Goal: Task Accomplishment & Management: Manage account settings

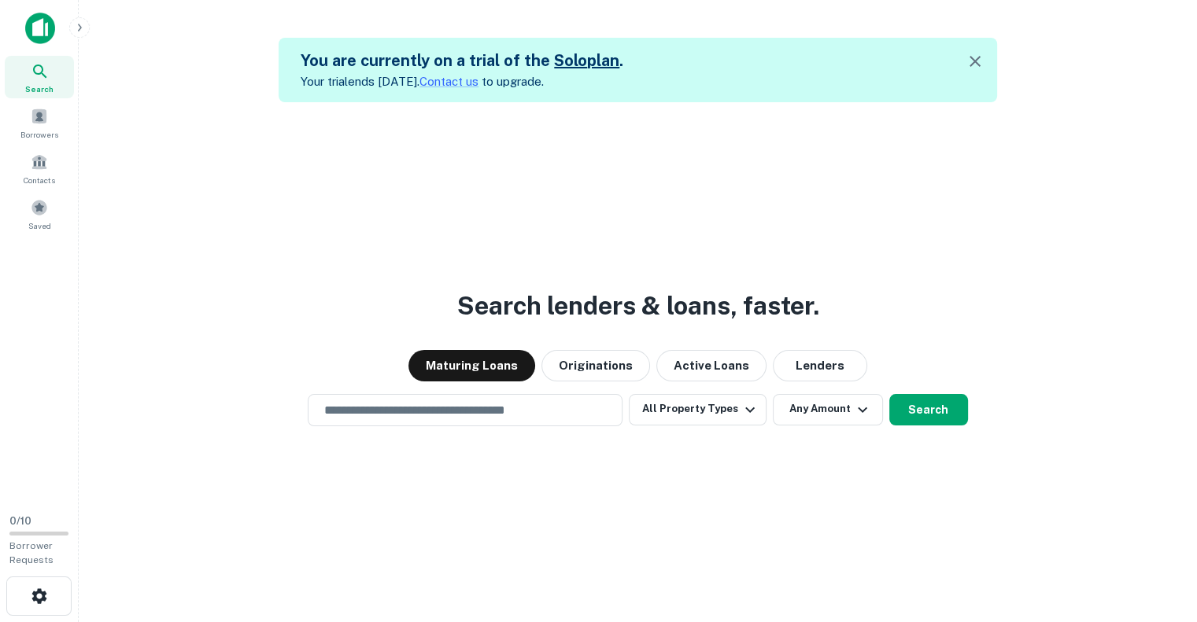
scroll to position [25, 0]
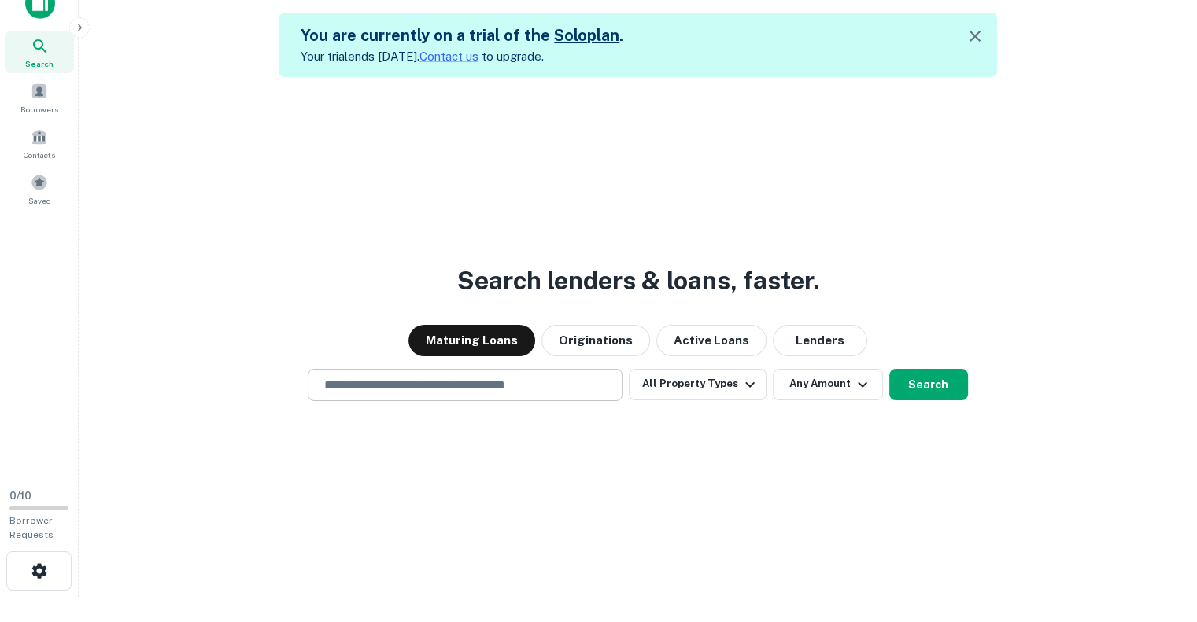
click at [505, 394] on div "​" at bounding box center [465, 385] width 315 height 32
click at [721, 380] on button "All Property Types" at bounding box center [697, 384] width 137 height 31
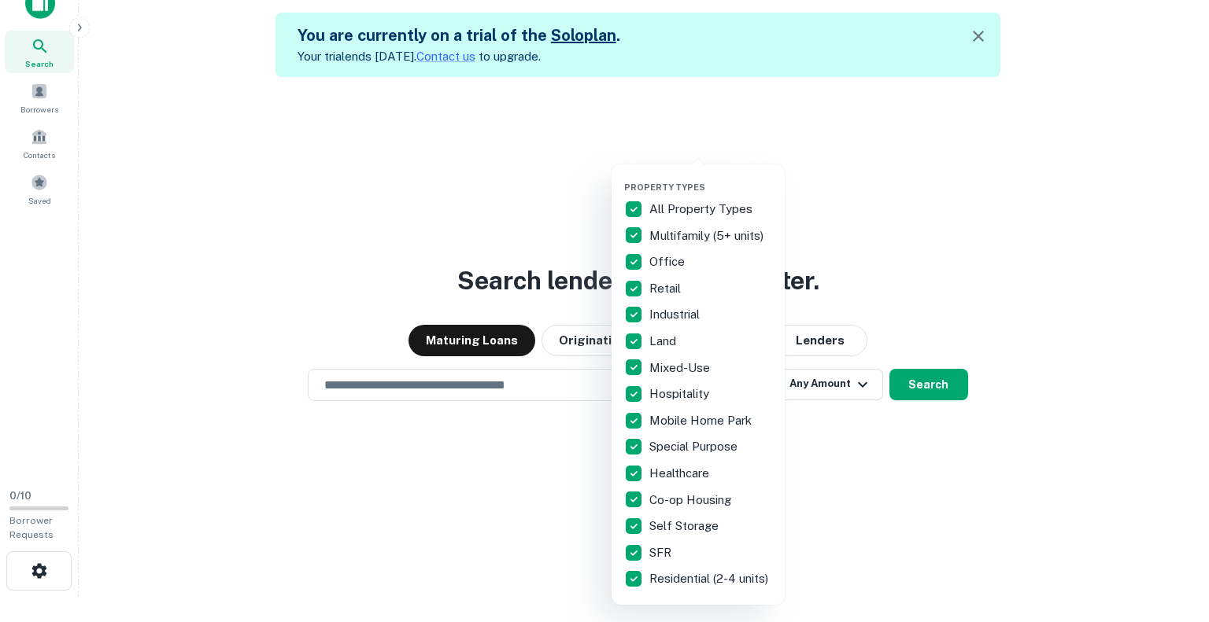
click at [500, 237] on div at bounding box center [604, 311] width 1209 height 622
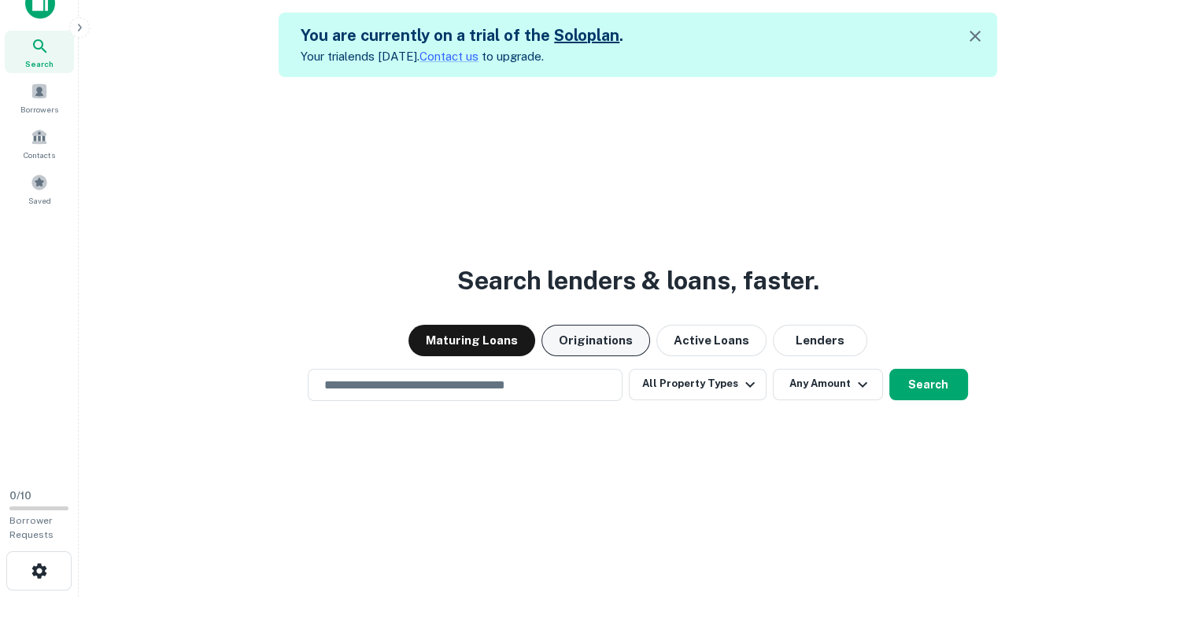
click at [592, 352] on button "Originations" at bounding box center [595, 340] width 109 height 31
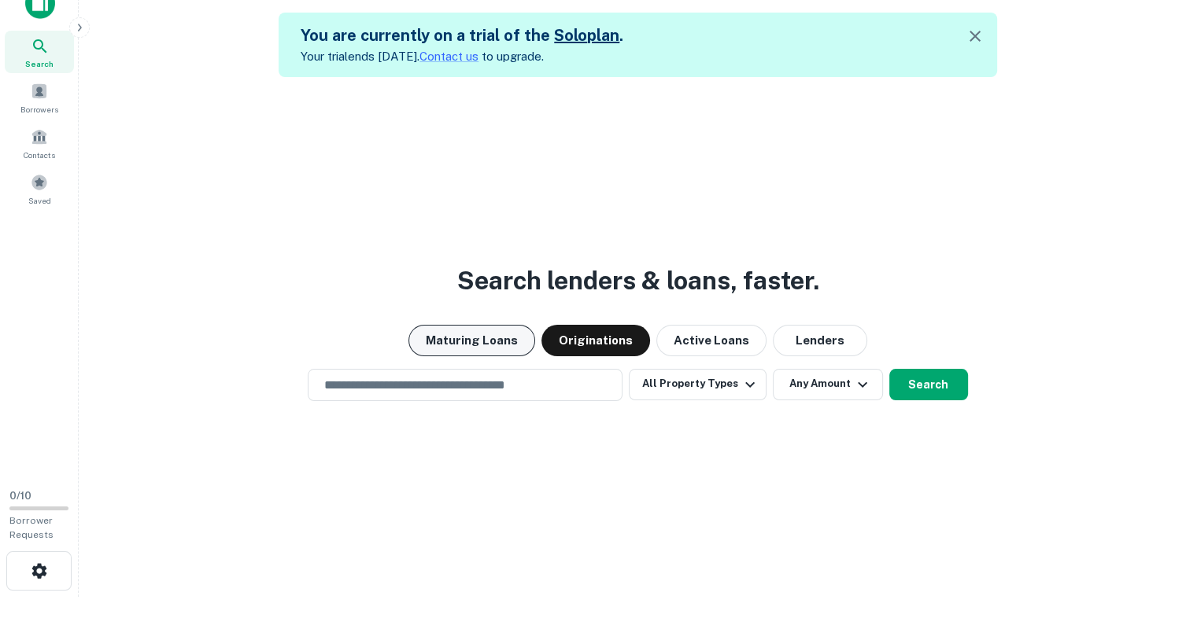
click at [443, 329] on button "Maturing Loans" at bounding box center [471, 340] width 127 height 31
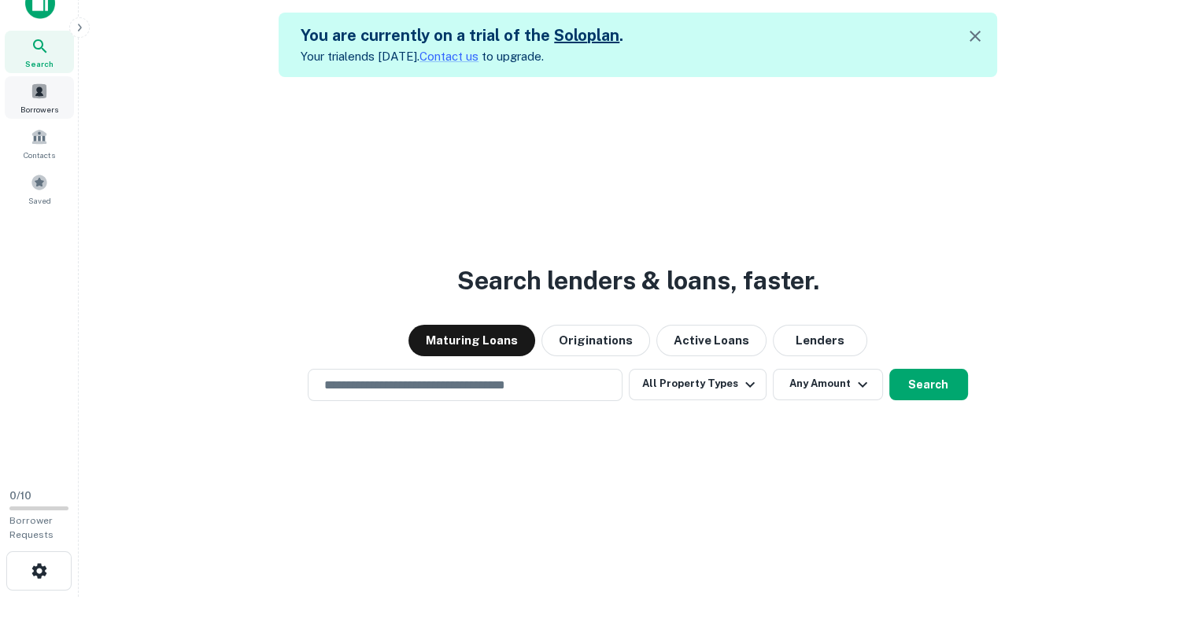
scroll to position [0, 0]
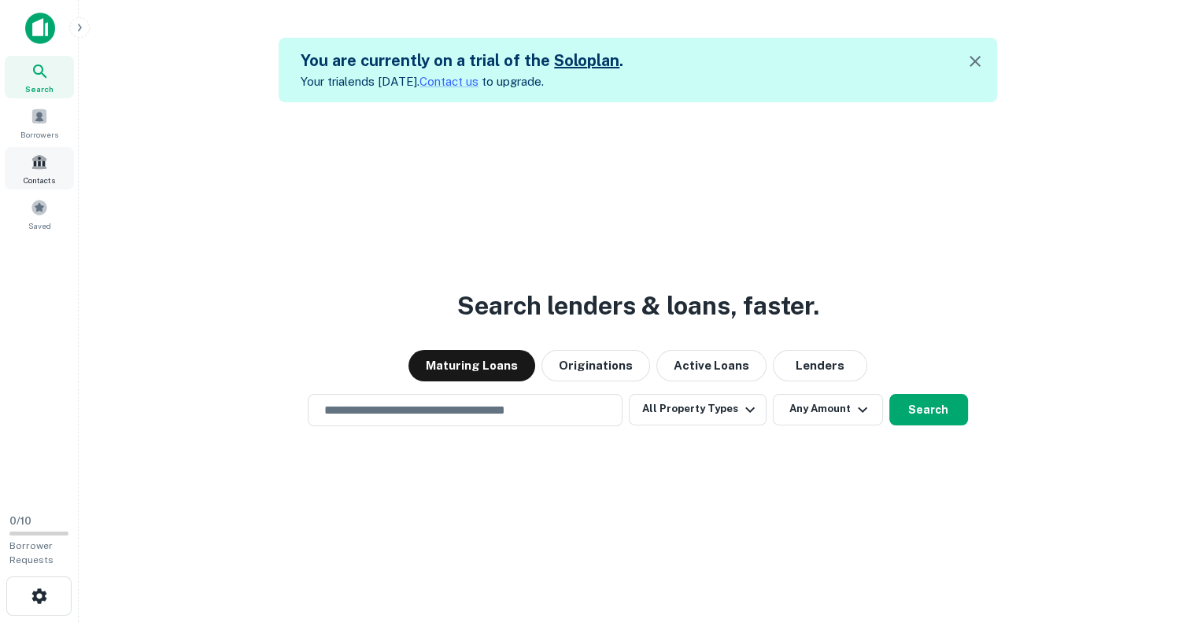
click at [47, 158] on span at bounding box center [39, 161] width 17 height 17
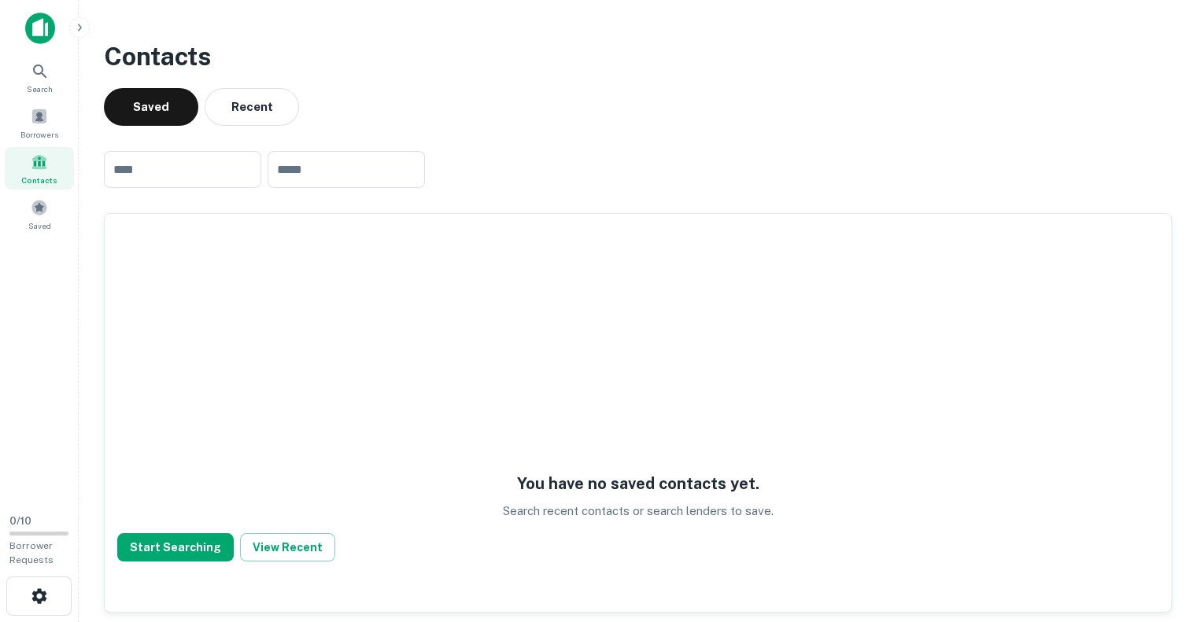
scroll to position [2, 0]
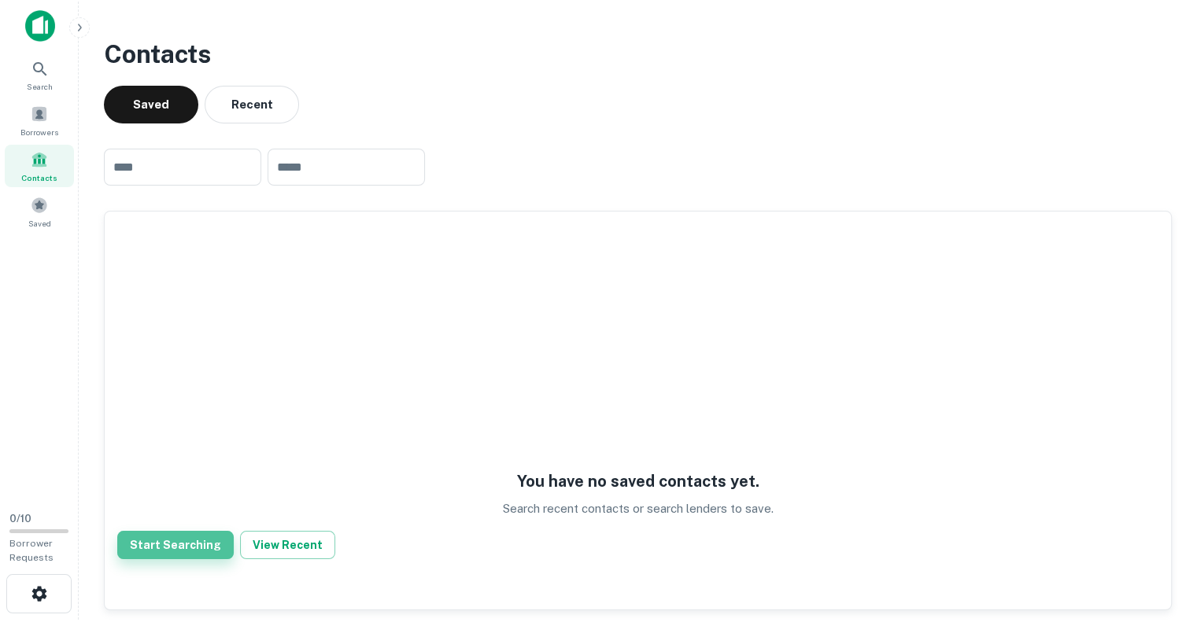
click at [195, 547] on button "Start Searching" at bounding box center [175, 545] width 116 height 28
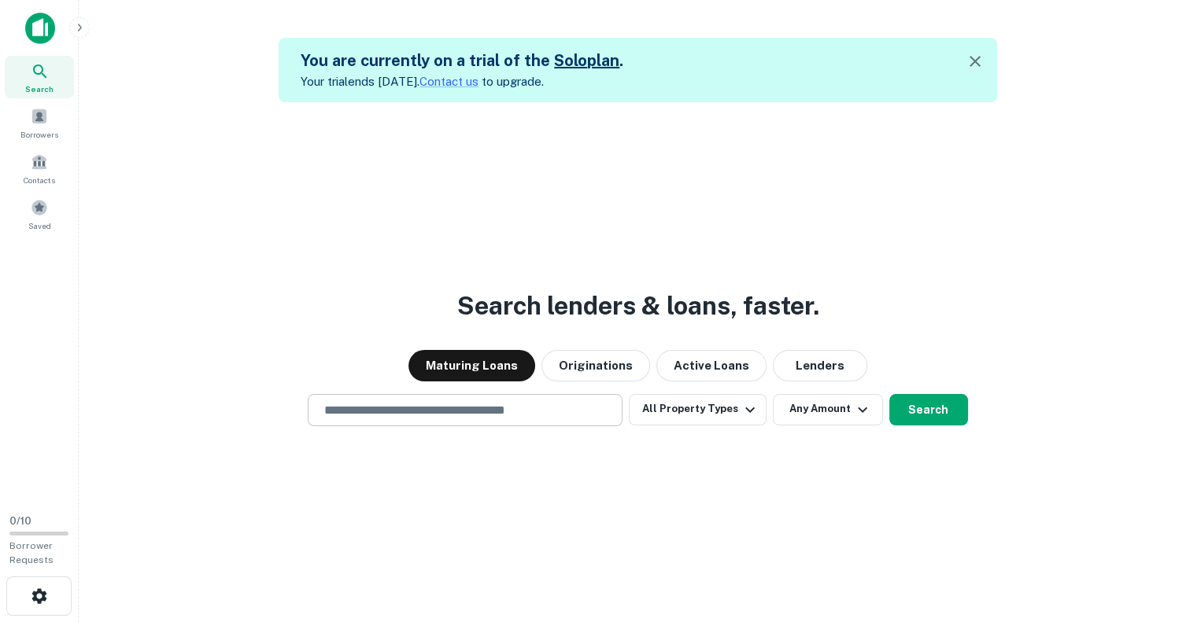
click at [512, 416] on input "text" at bounding box center [465, 410] width 301 height 18
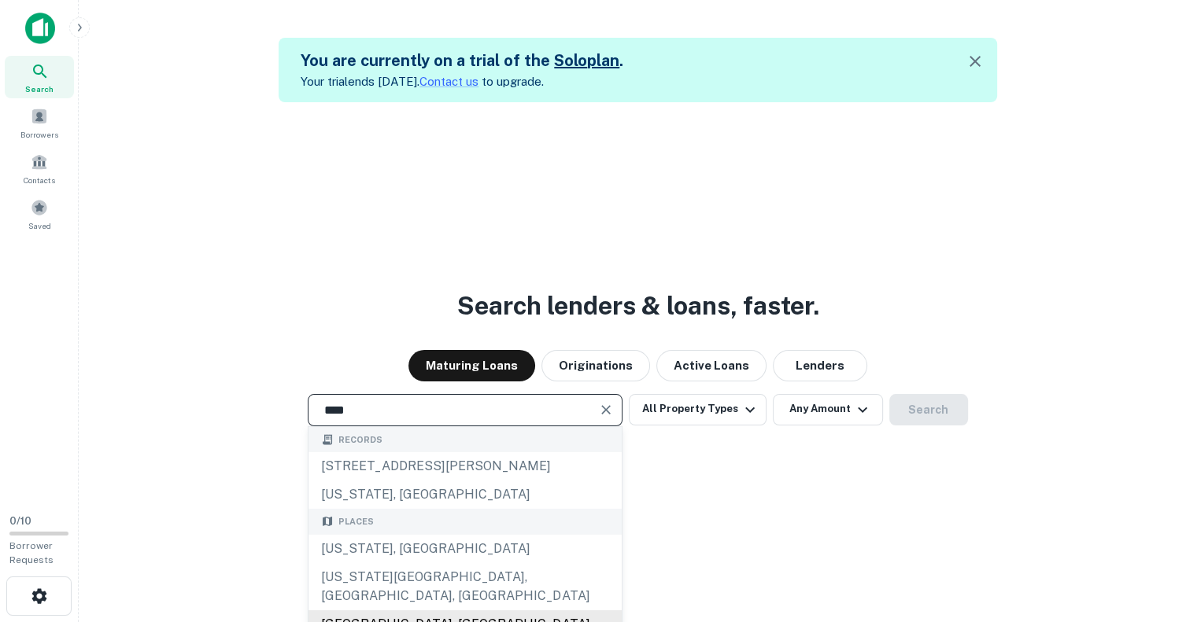
click at [378, 610] on div "Salt Lake City, UT, USA" at bounding box center [464, 633] width 313 height 47
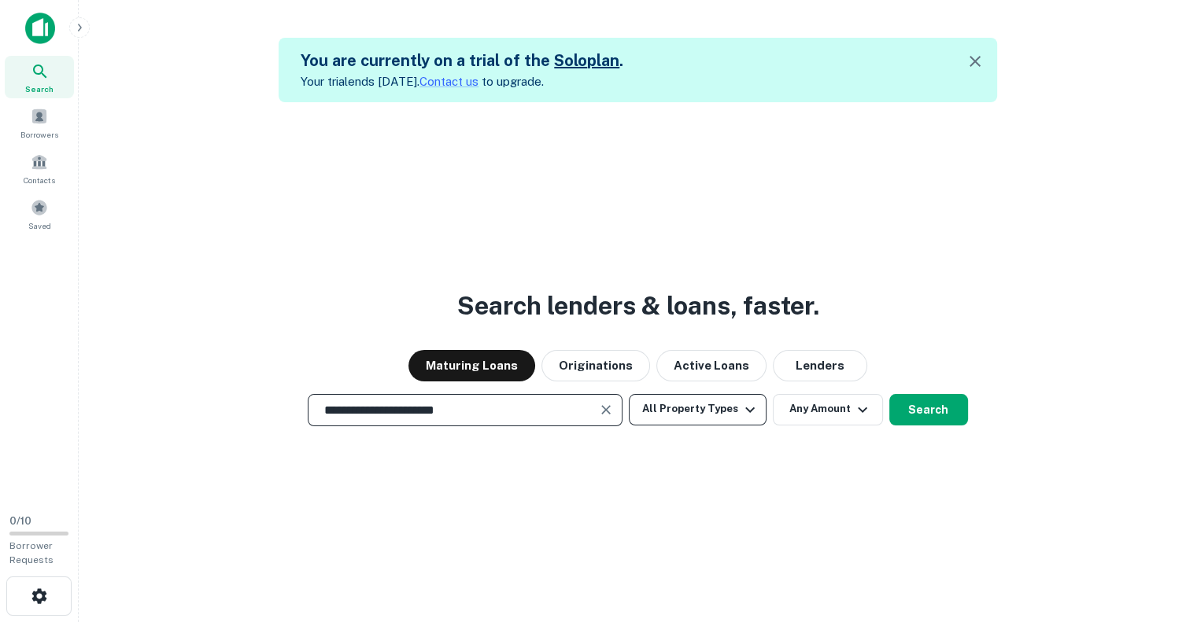
type input "**********"
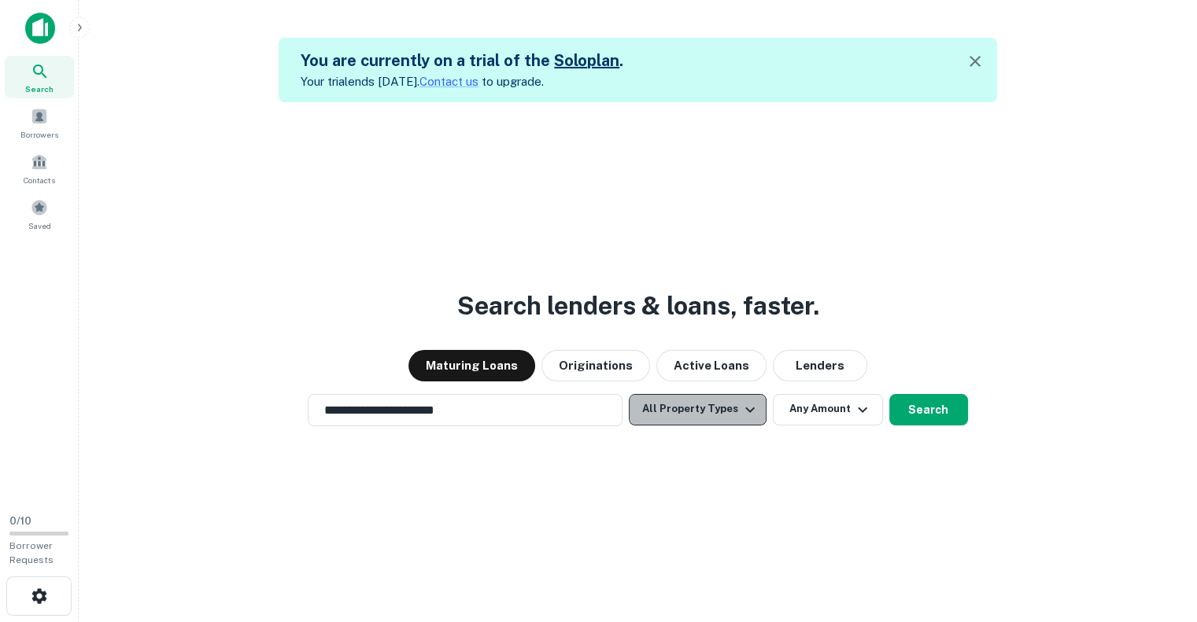
click at [748, 410] on icon "button" at bounding box center [749, 410] width 9 height 6
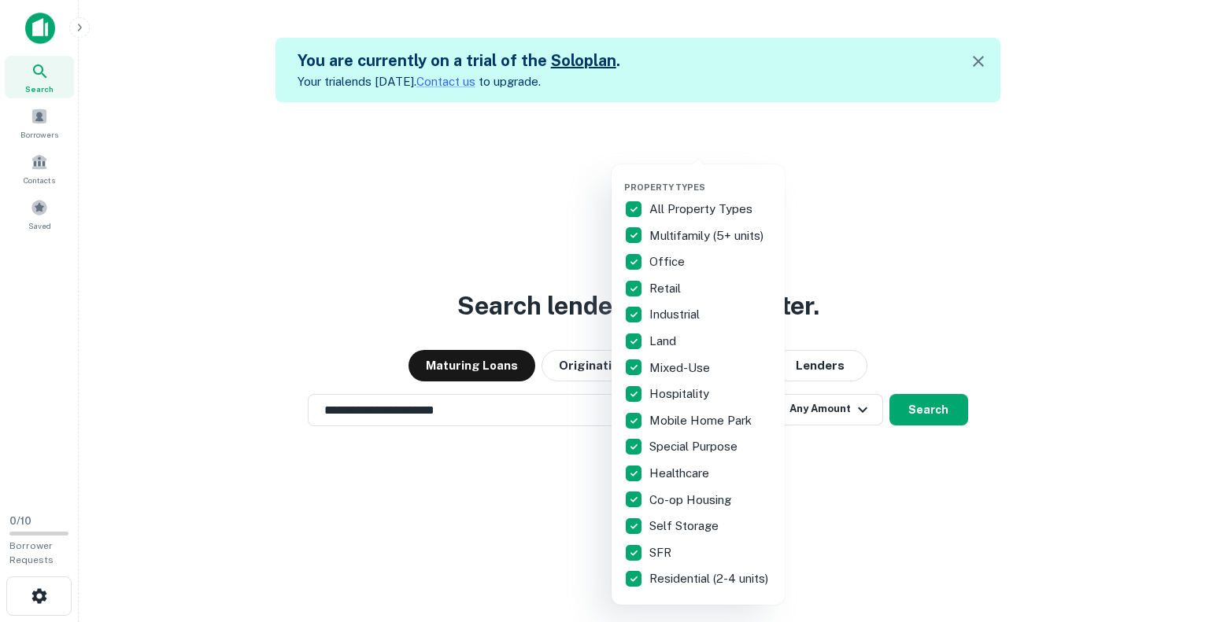
click at [970, 246] on div "Property Types All Property Types Multifamily (5+ units) Office Retail Industri…" at bounding box center [604, 311] width 1209 height 622
click at [837, 416] on div at bounding box center [604, 311] width 1209 height 622
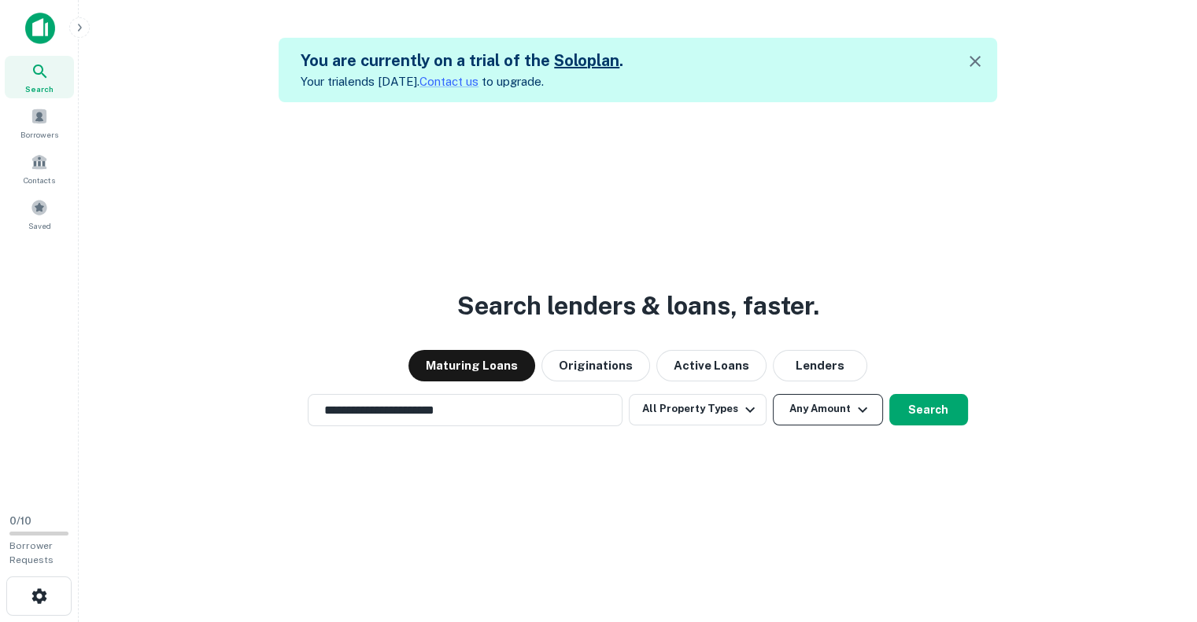
click at [853, 415] on icon "button" at bounding box center [862, 410] width 19 height 19
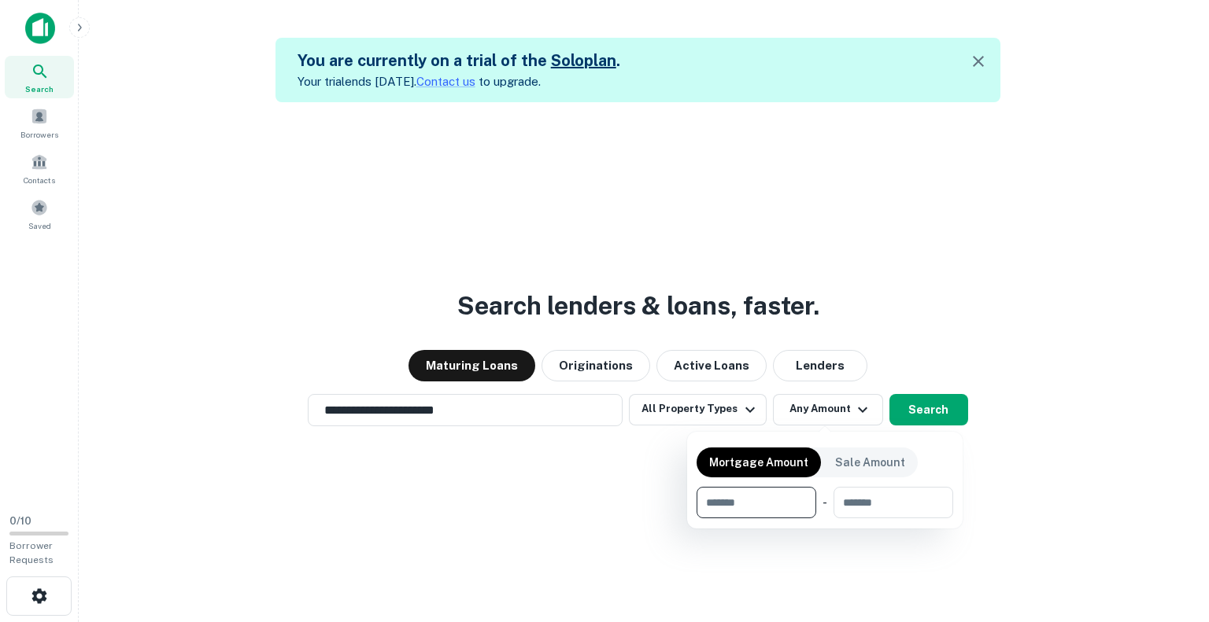
click at [925, 402] on div at bounding box center [604, 311] width 1209 height 622
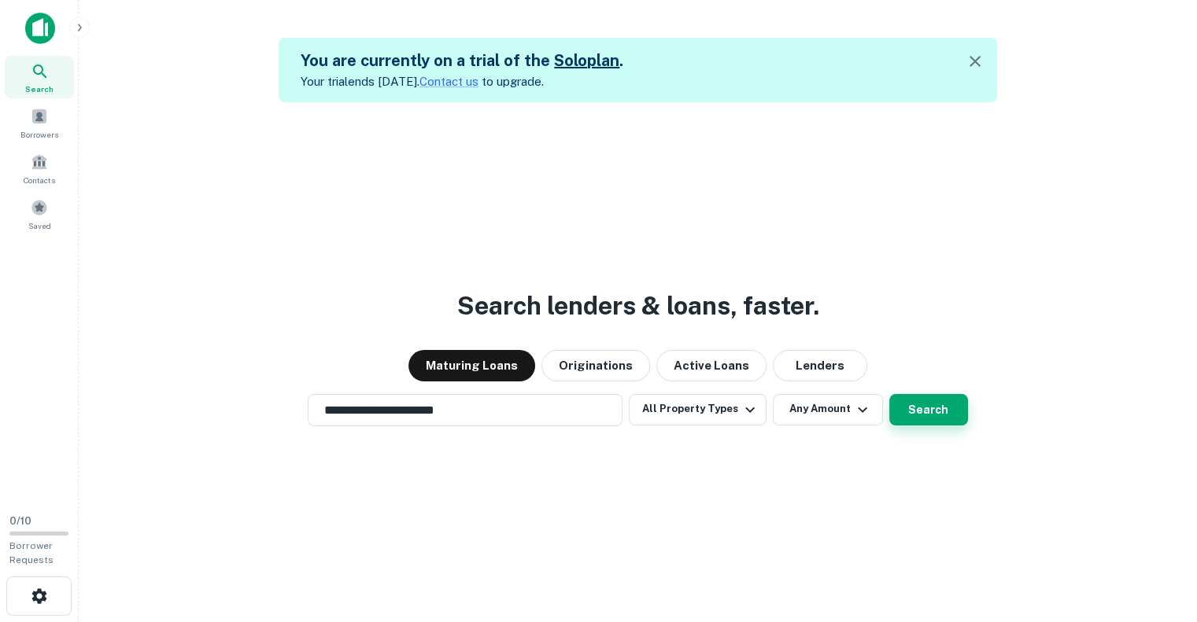
click at [919, 416] on button "Search" at bounding box center [928, 409] width 79 height 31
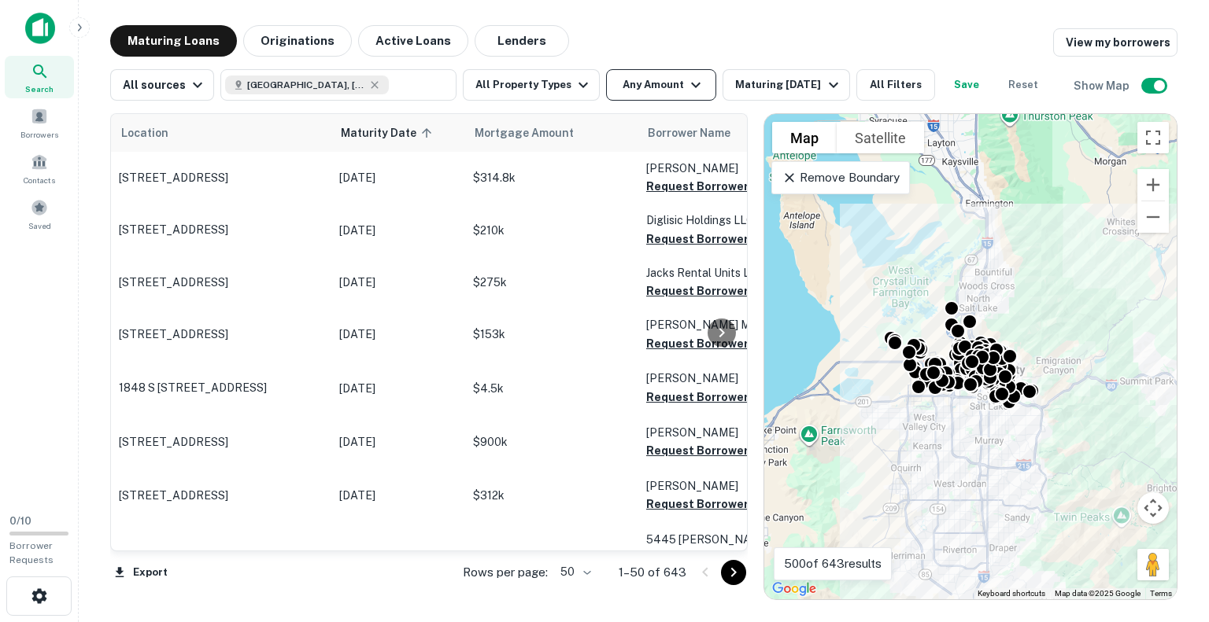
click at [693, 90] on icon "button" at bounding box center [695, 85] width 19 height 19
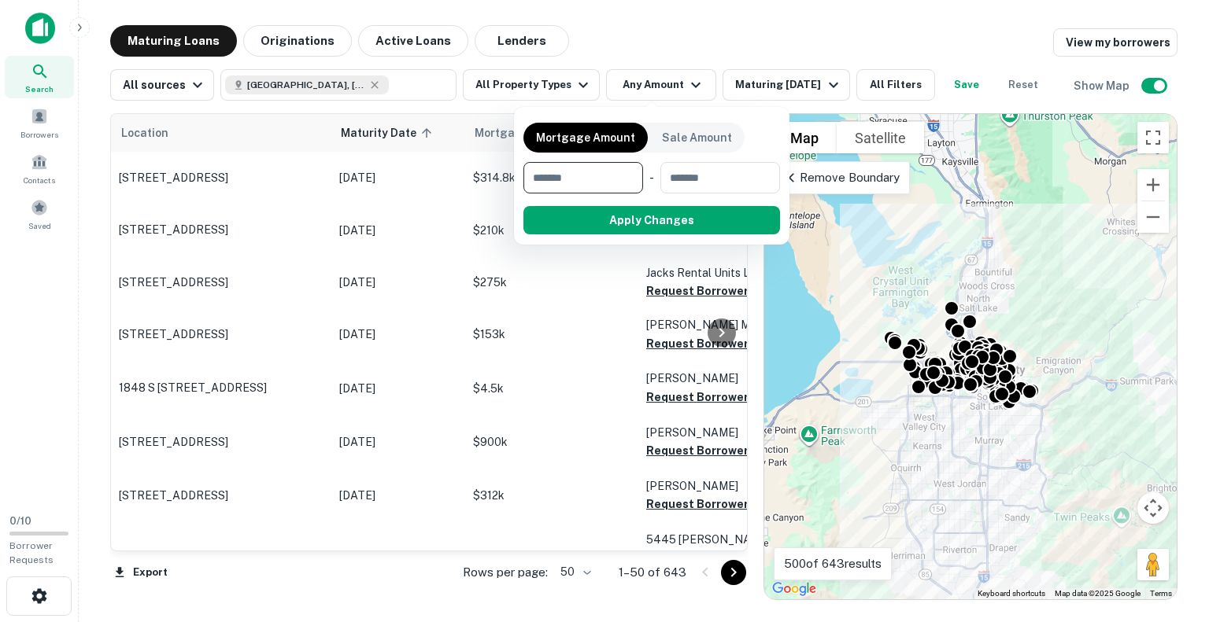
click at [560, 86] on div at bounding box center [604, 311] width 1209 height 622
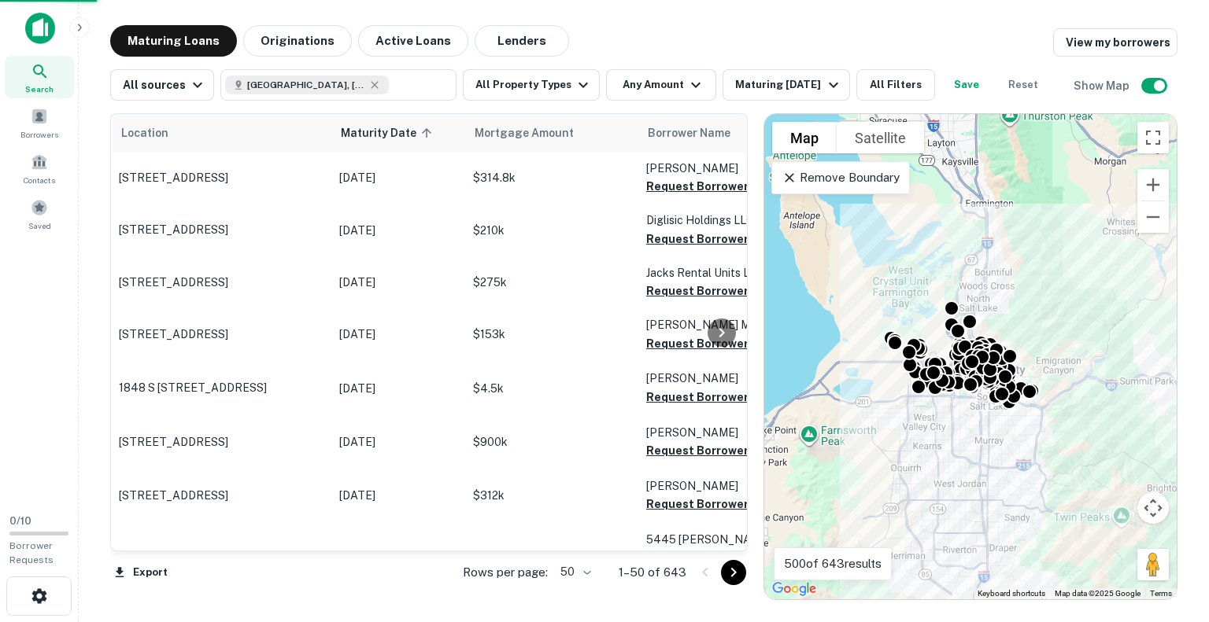
click at [574, 85] on div at bounding box center [604, 311] width 1209 height 622
click at [578, 85] on icon "button" at bounding box center [582, 86] width 9 height 6
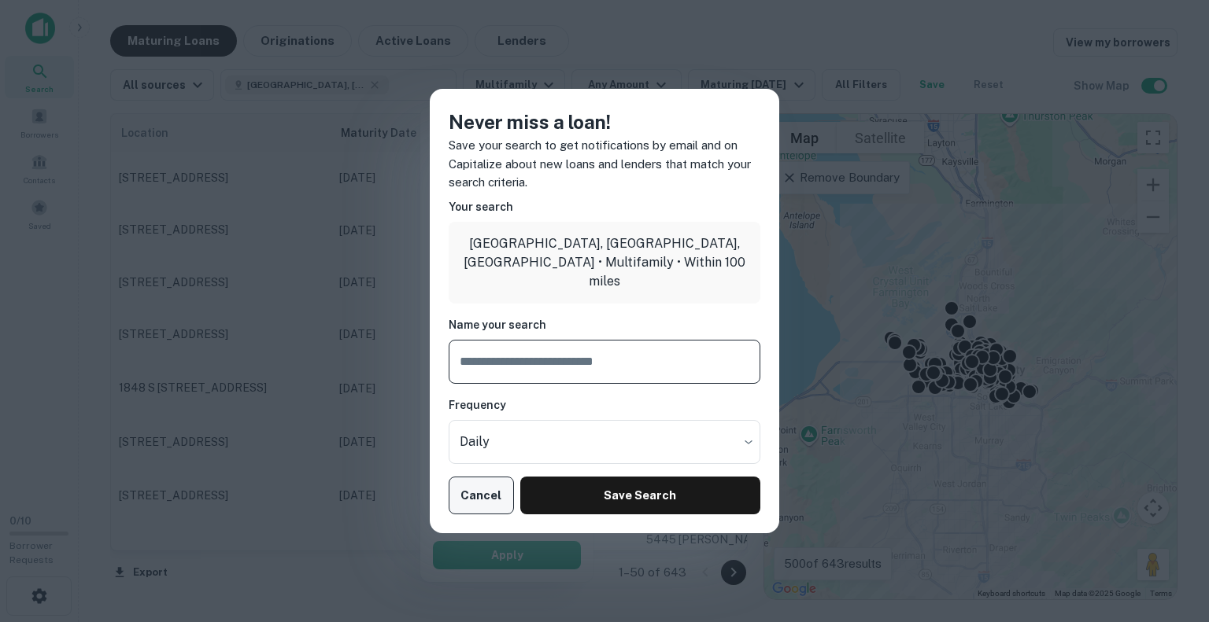
click at [482, 499] on button "Cancel" at bounding box center [481, 496] width 65 height 38
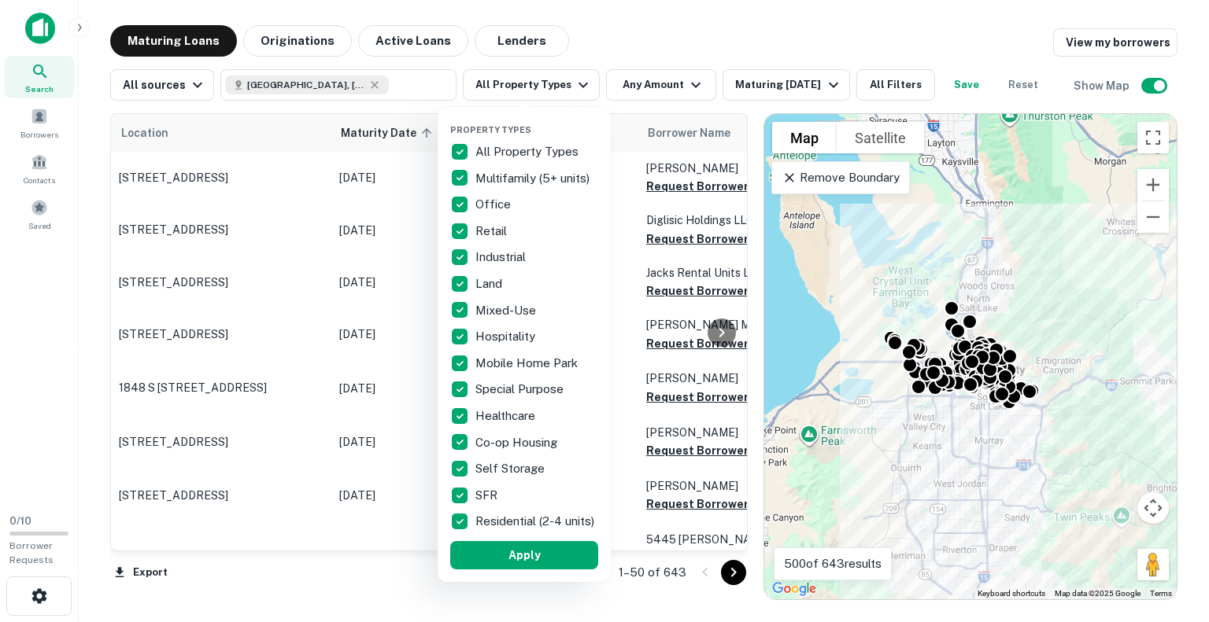
click at [637, 31] on div at bounding box center [604, 311] width 1209 height 622
click at [235, 175] on div at bounding box center [604, 311] width 1209 height 622
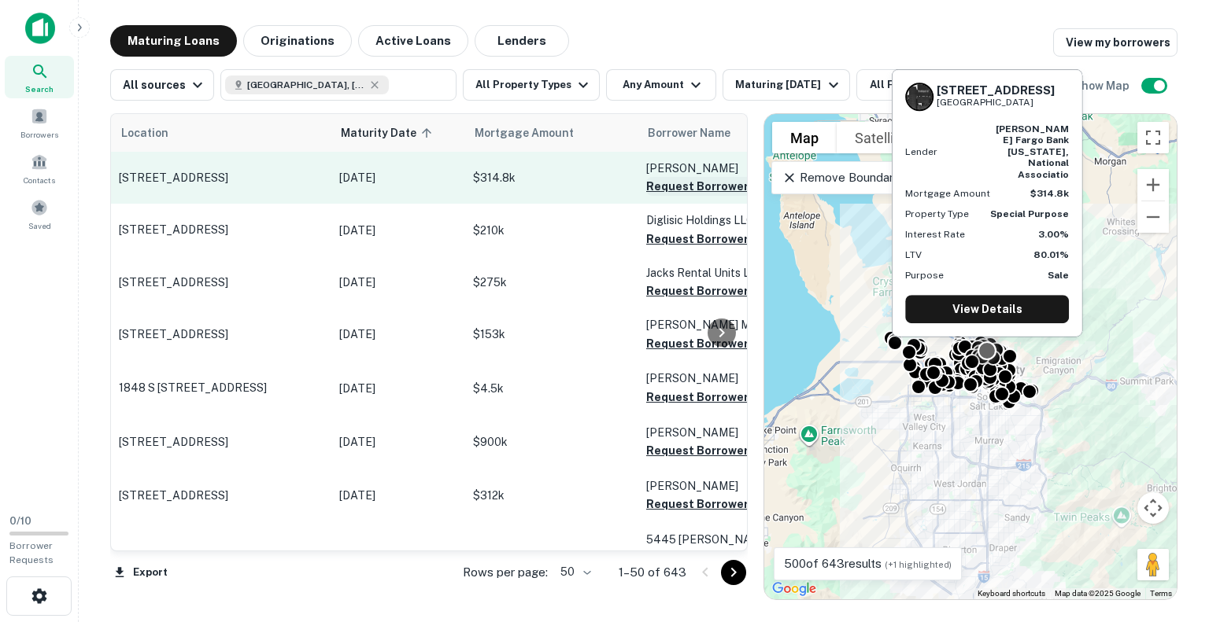
click at [677, 183] on button "Request Borrower Info" at bounding box center [709, 186] width 127 height 19
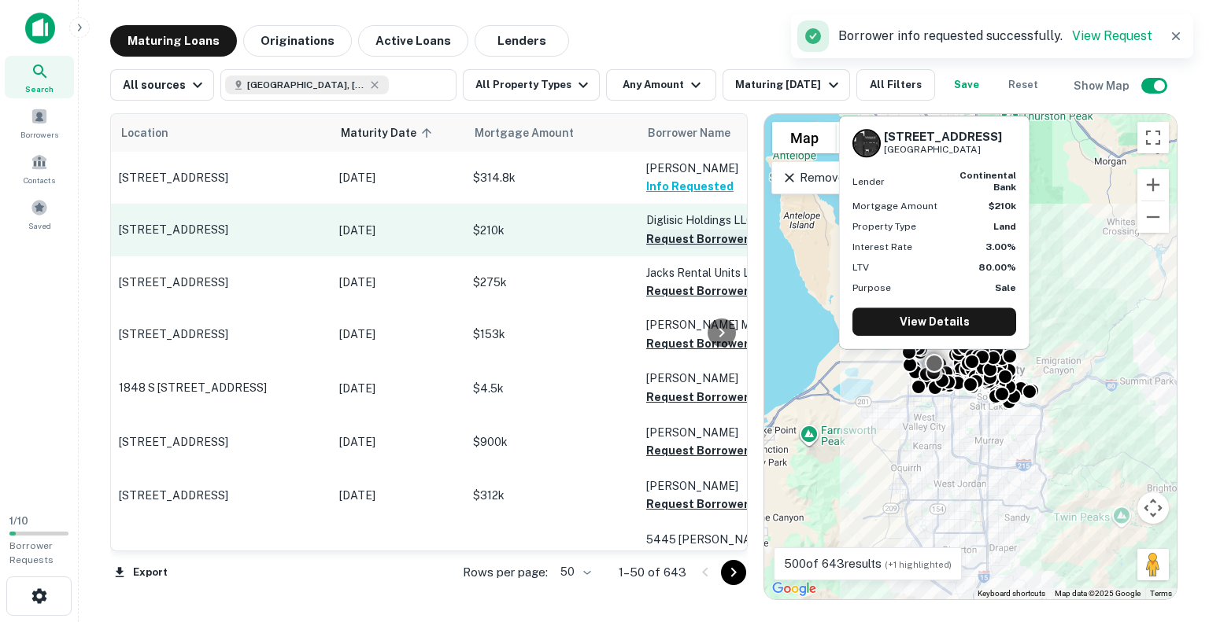
click at [663, 239] on button "Request Borrower Info" at bounding box center [709, 239] width 127 height 19
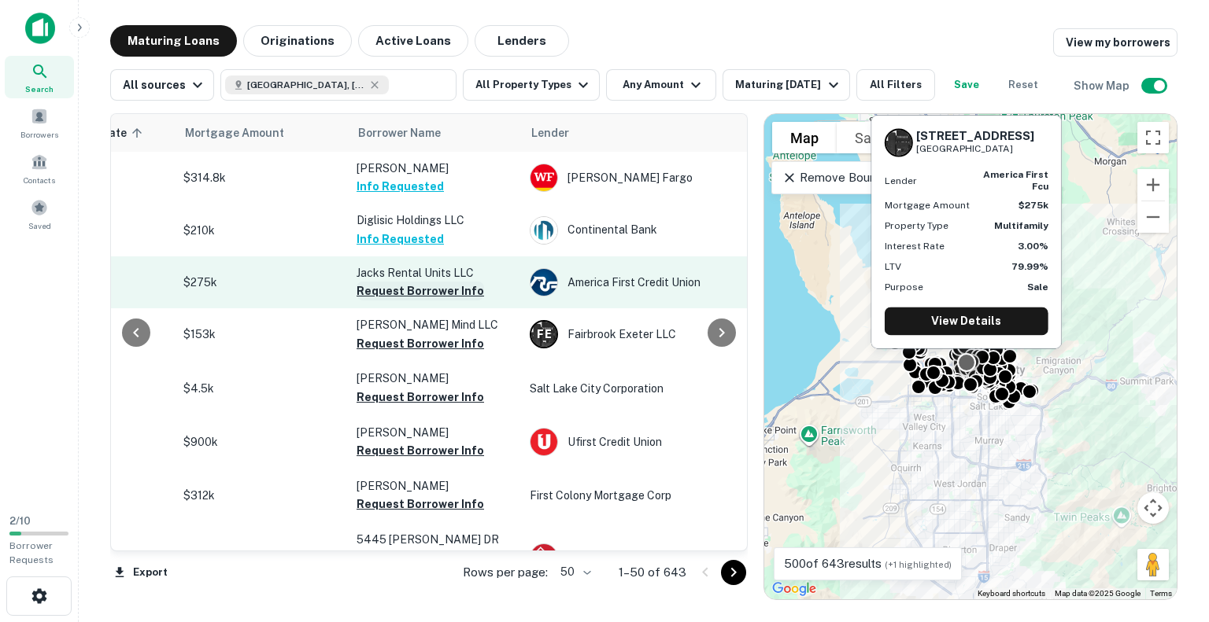
scroll to position [0, 289]
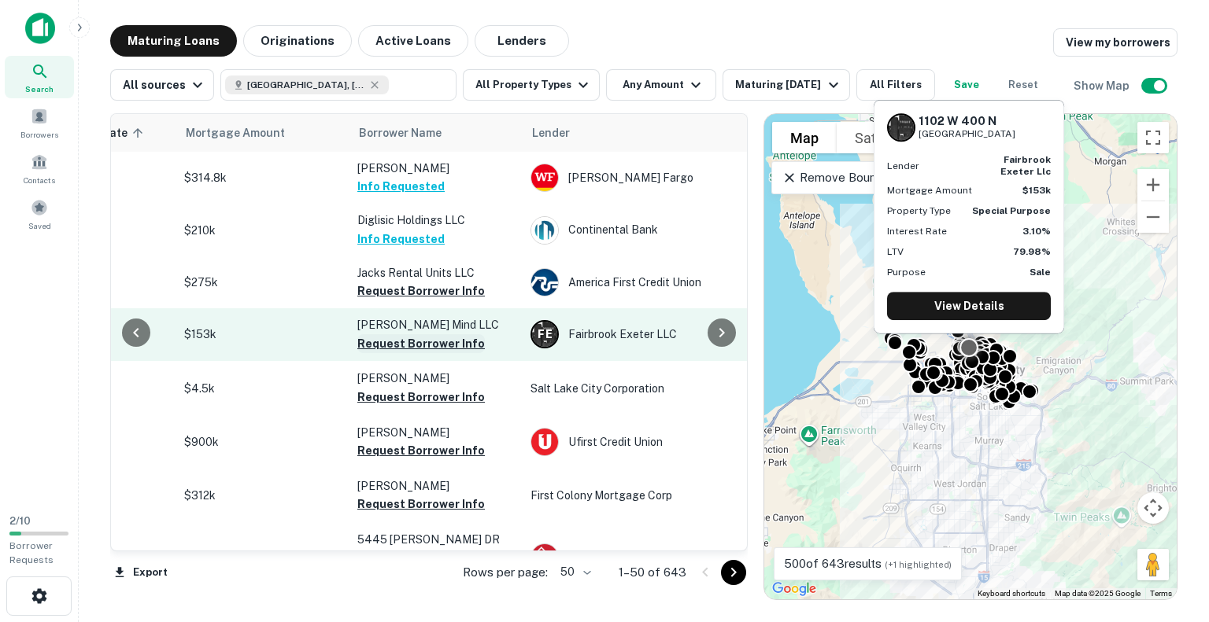
click at [384, 346] on button "Request Borrower Info" at bounding box center [420, 343] width 127 height 19
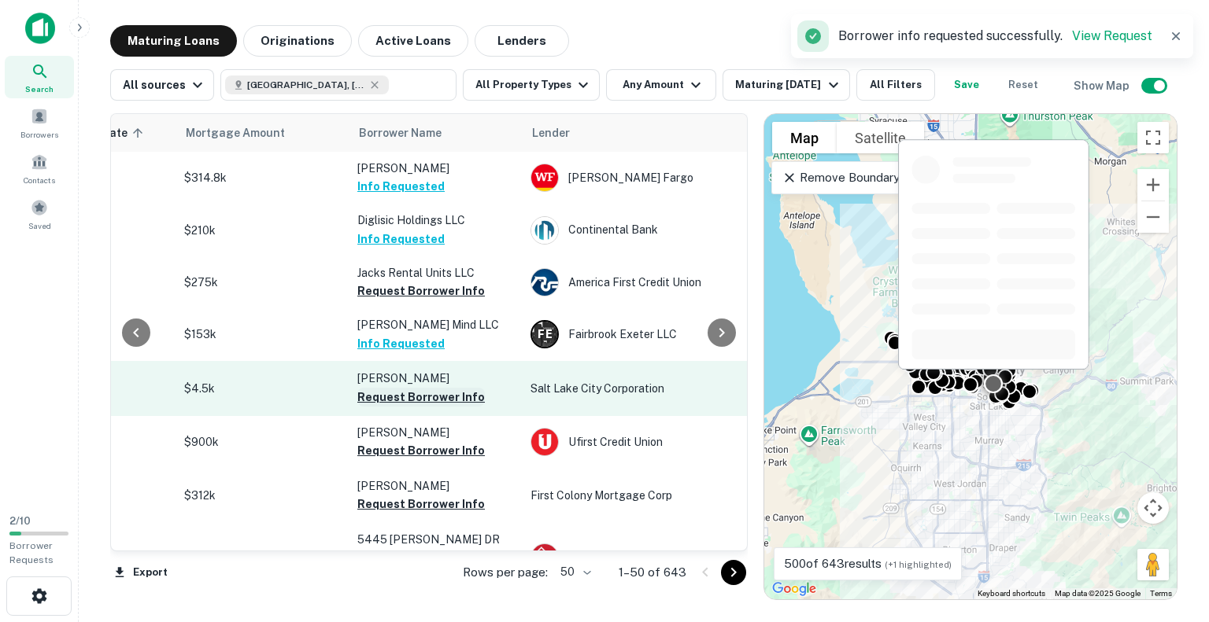
click at [384, 395] on button "Request Borrower Info" at bounding box center [420, 397] width 127 height 19
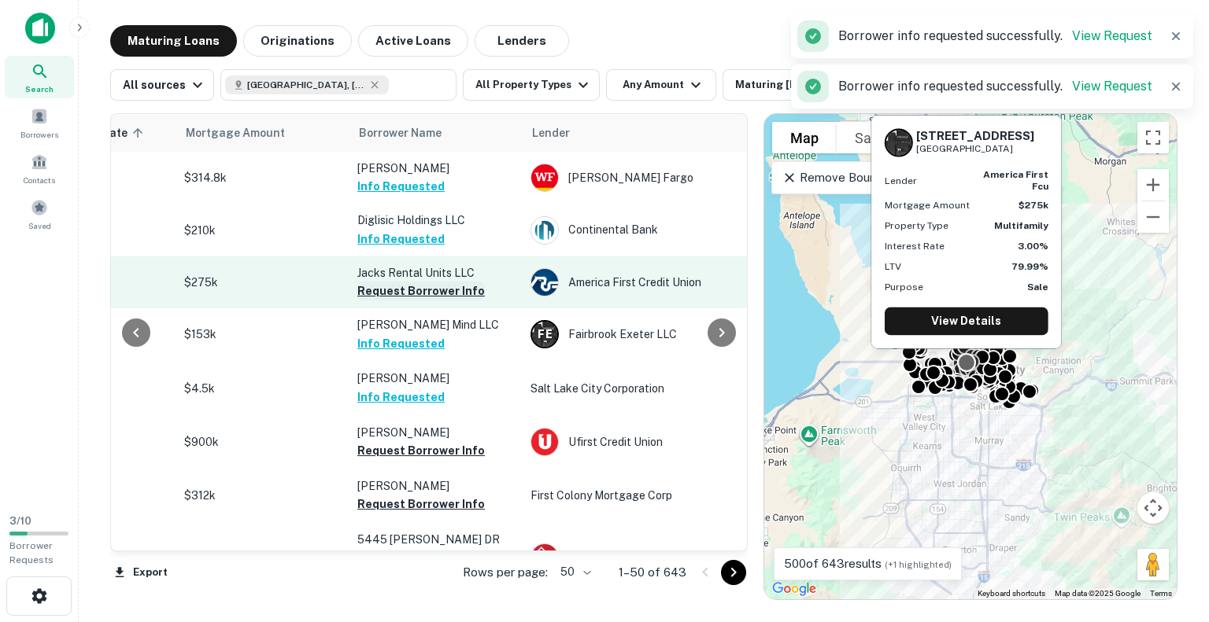
click at [390, 288] on button "Request Borrower Info" at bounding box center [420, 291] width 127 height 19
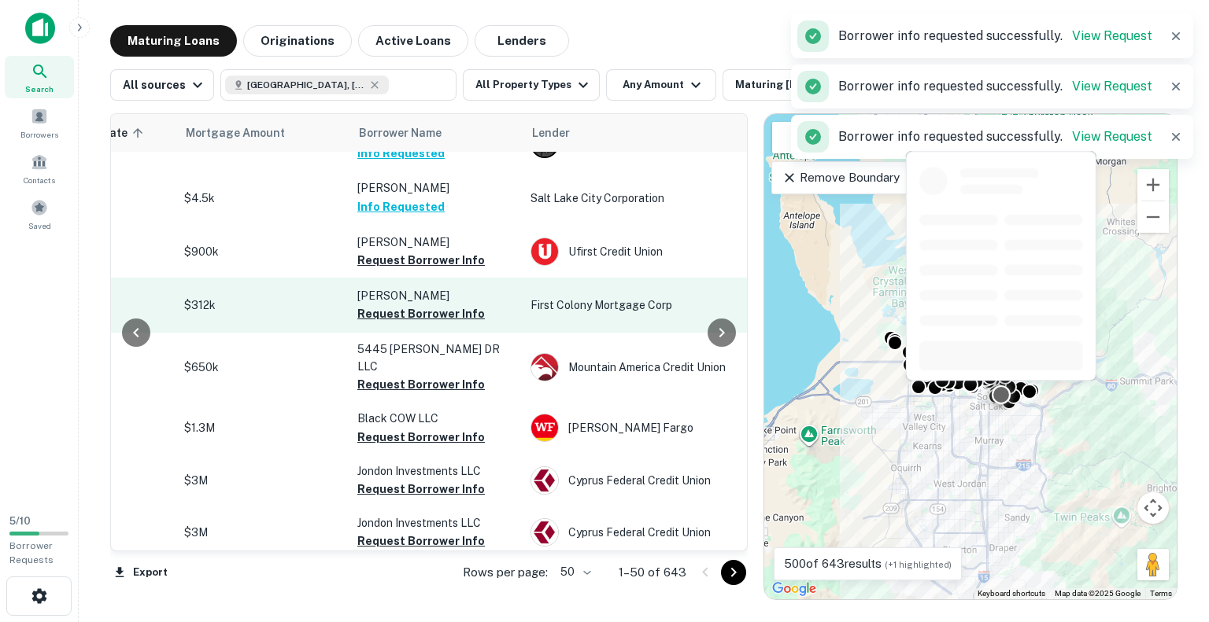
scroll to position [201, 289]
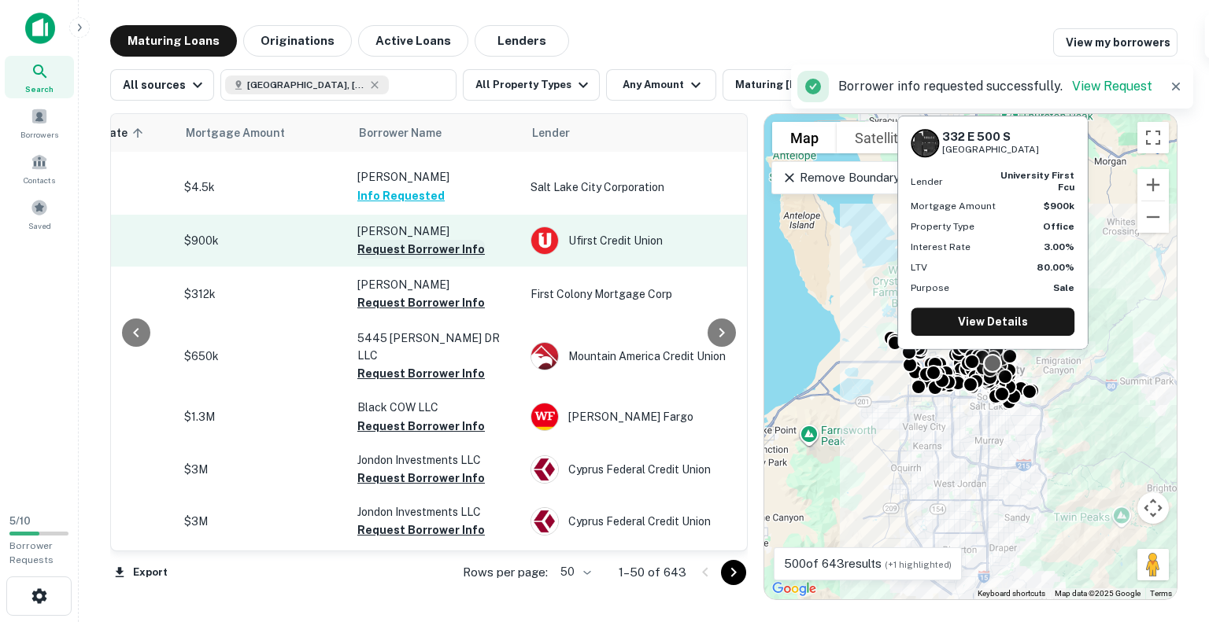
click at [393, 245] on button "Request Borrower Info" at bounding box center [420, 249] width 127 height 19
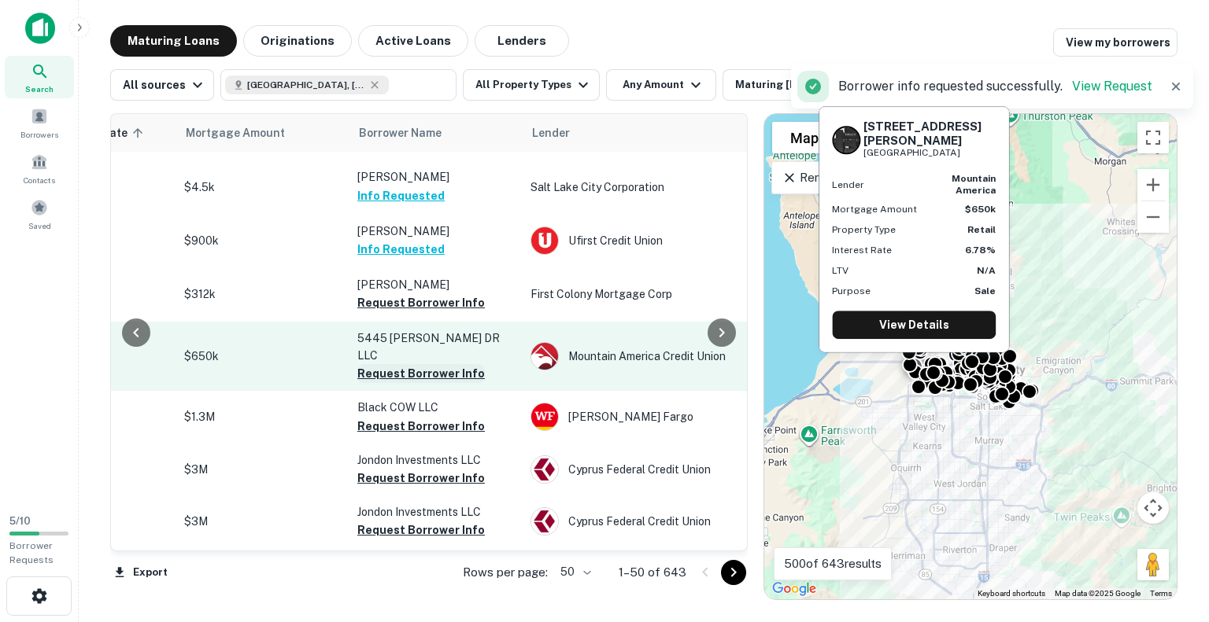
click at [393, 364] on button "Request Borrower Info" at bounding box center [420, 373] width 127 height 19
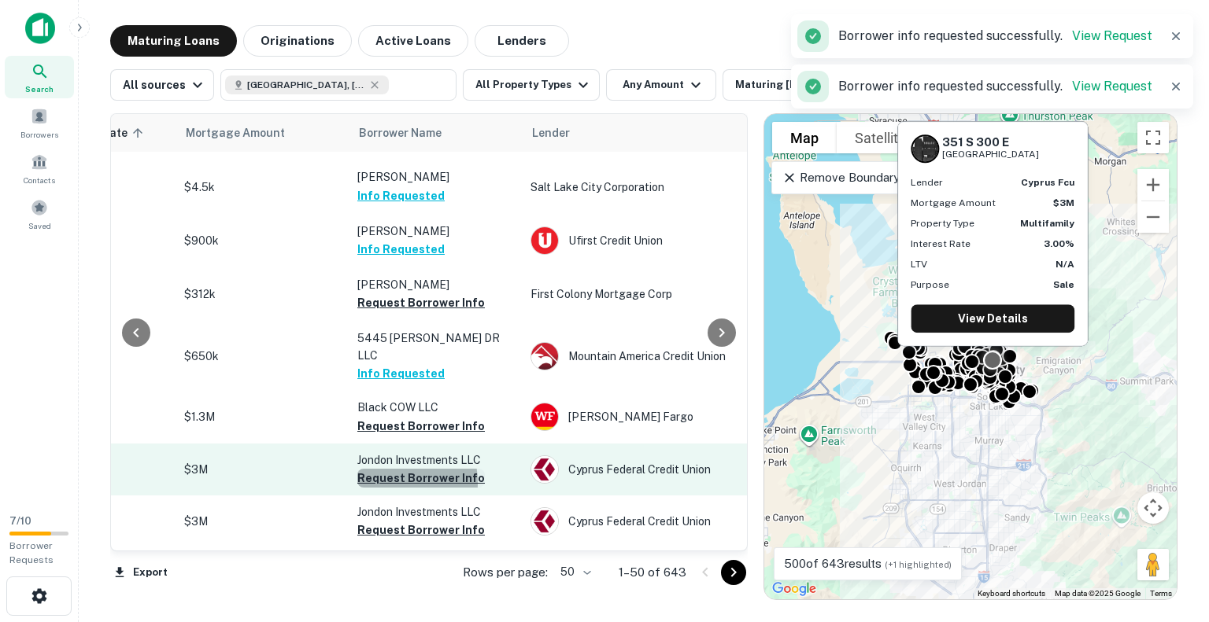
click at [386, 469] on button "Request Borrower Info" at bounding box center [420, 478] width 127 height 19
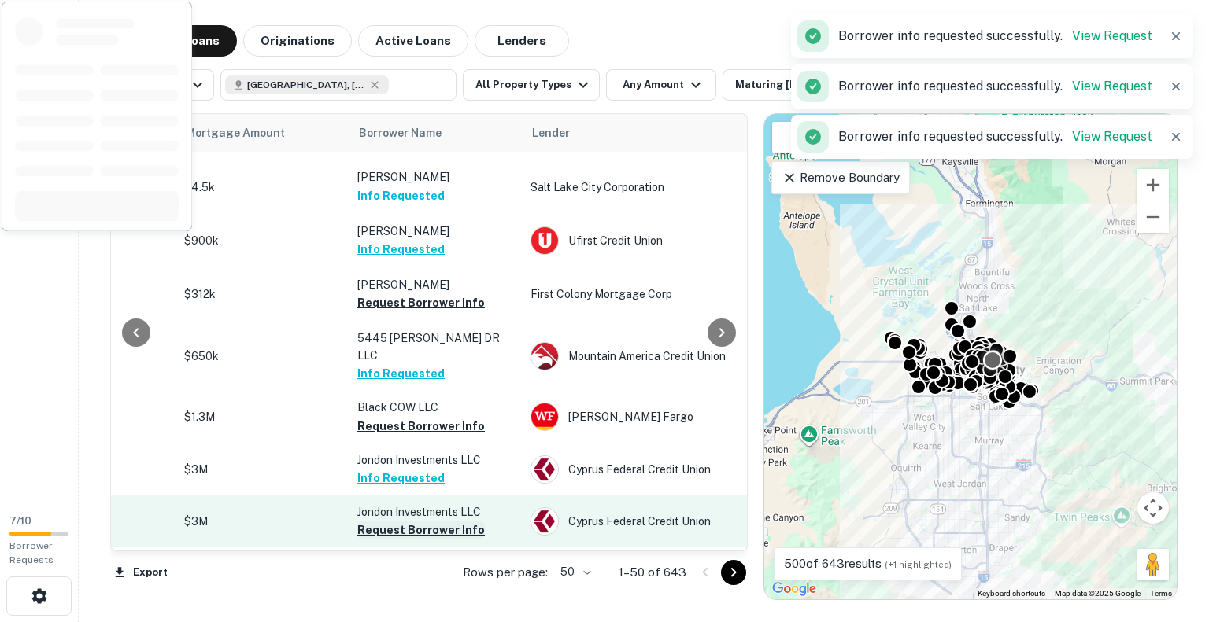
click at [385, 521] on button "Request Borrower Info" at bounding box center [420, 530] width 127 height 19
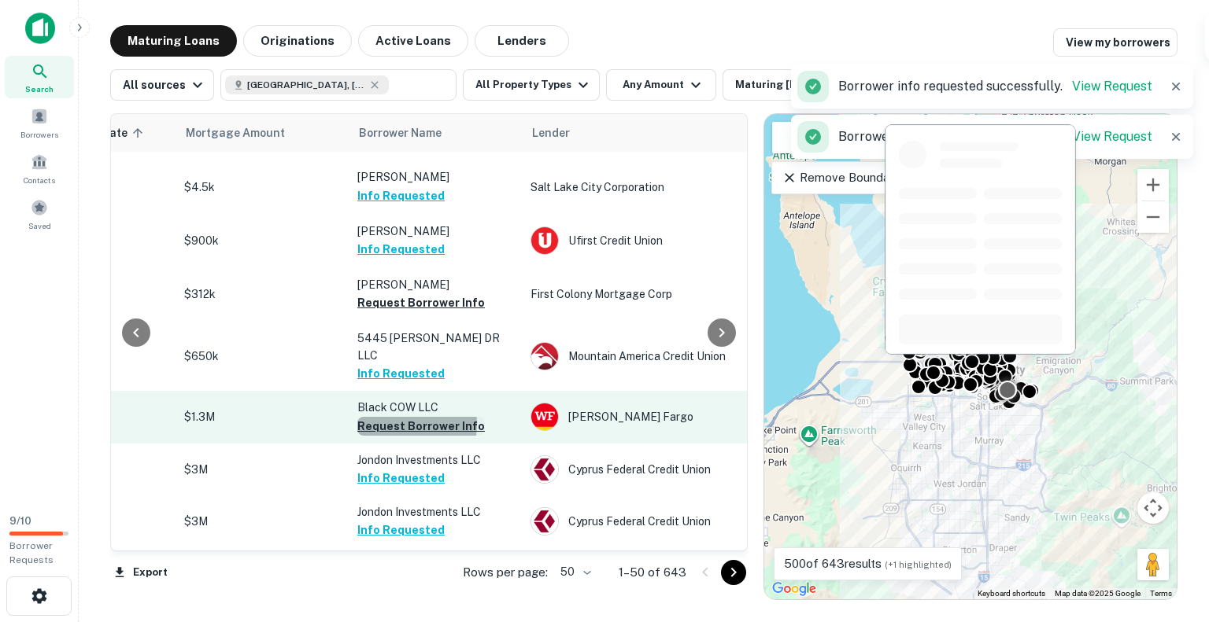
click at [402, 417] on button "Request Borrower Info" at bounding box center [420, 426] width 127 height 19
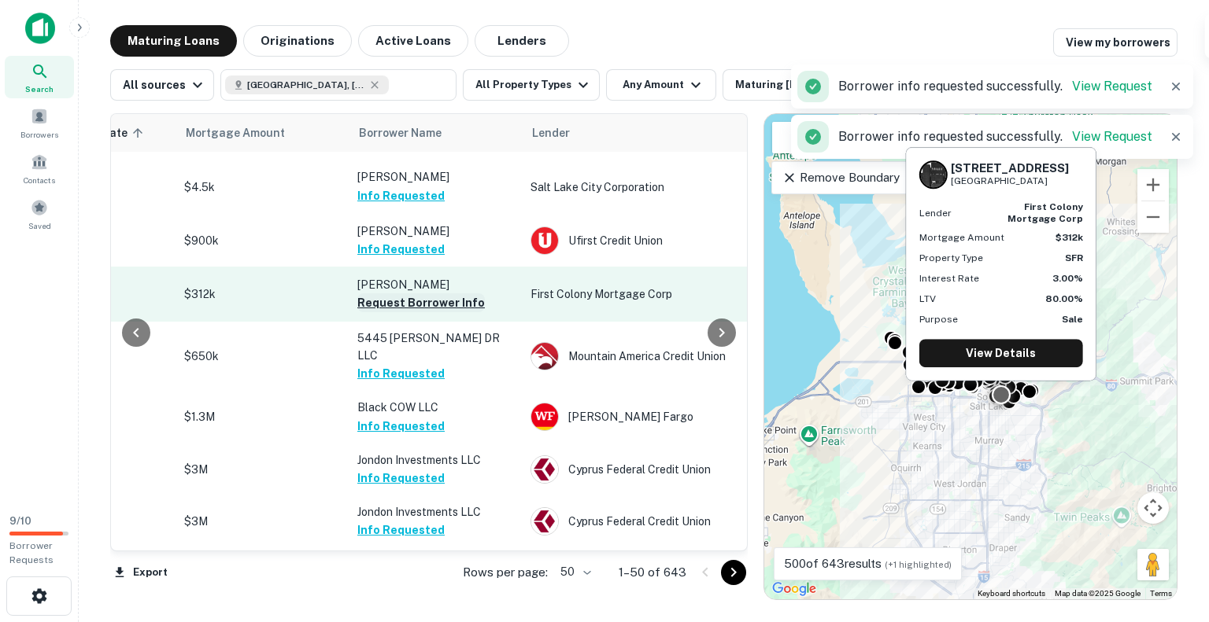
click at [406, 297] on button "Request Borrower Info" at bounding box center [420, 303] width 127 height 19
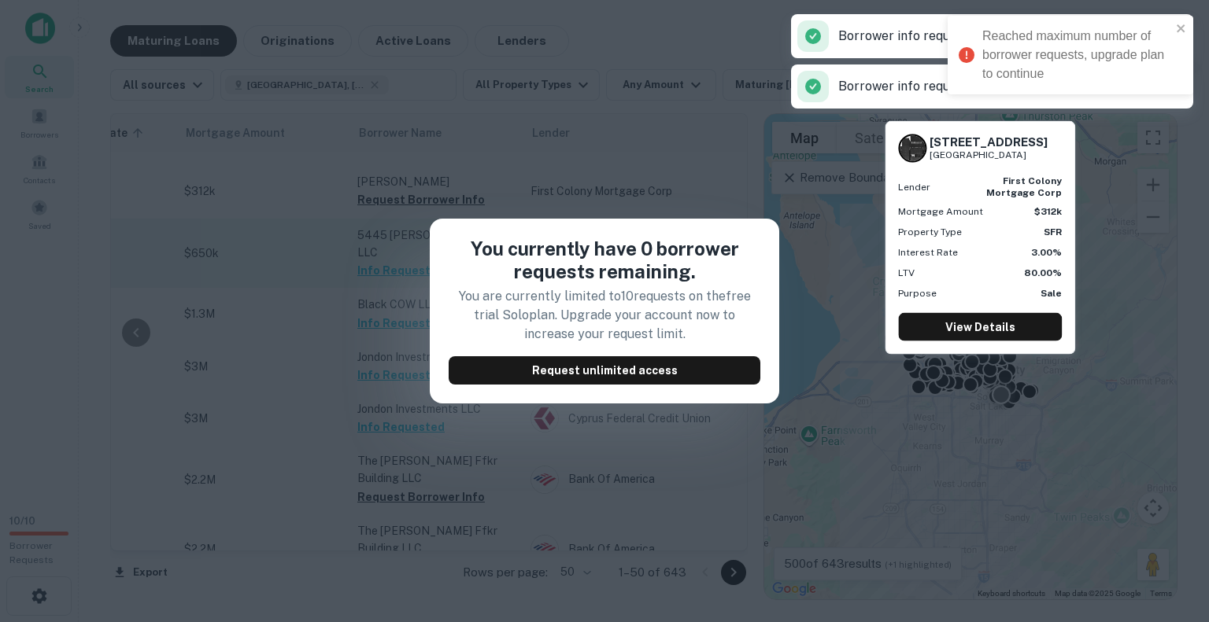
scroll to position [305, 289]
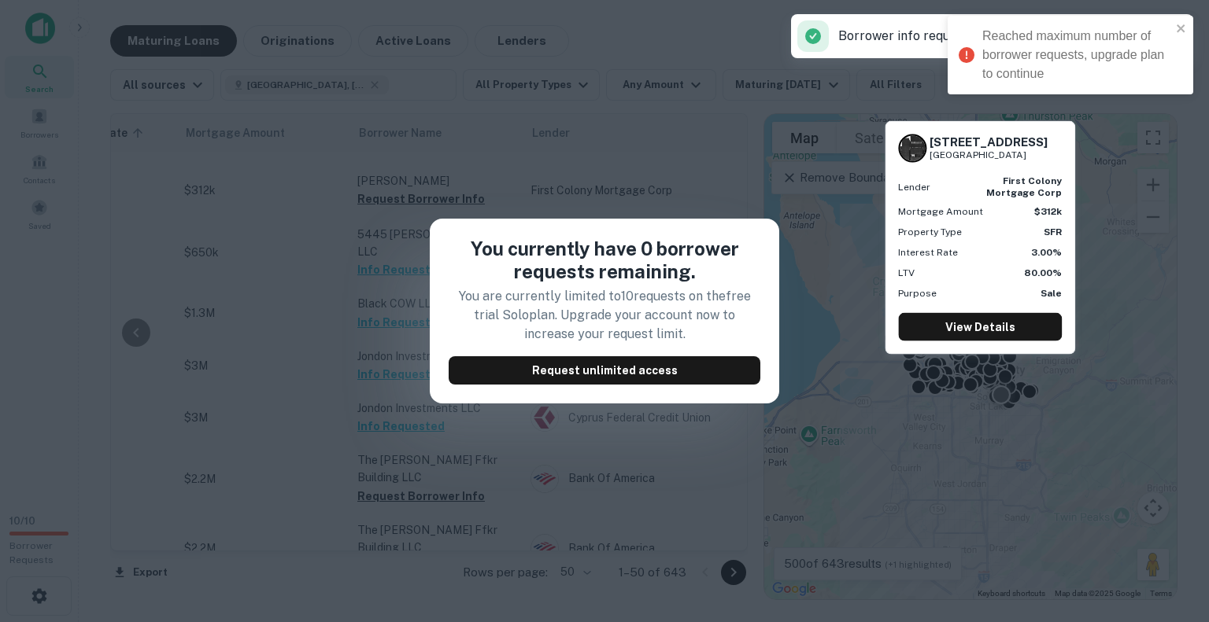
click at [371, 287] on div "You currently have 0 borrower requests remaining. You are currently limited to …" at bounding box center [604, 311] width 1209 height 622
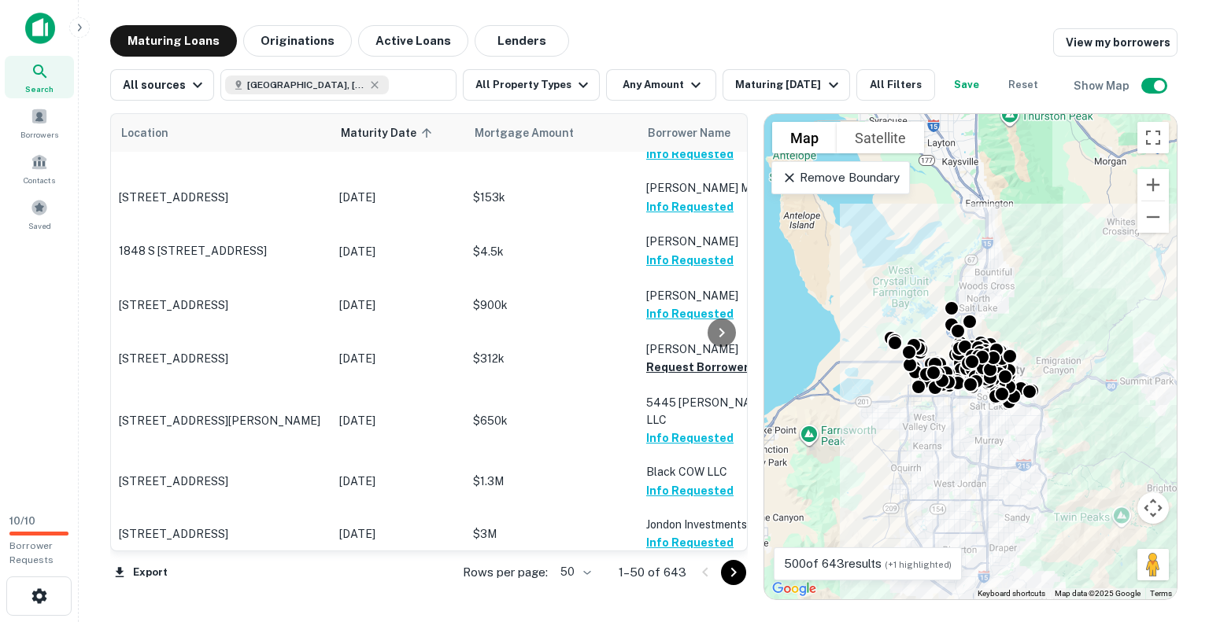
scroll to position [157, 0]
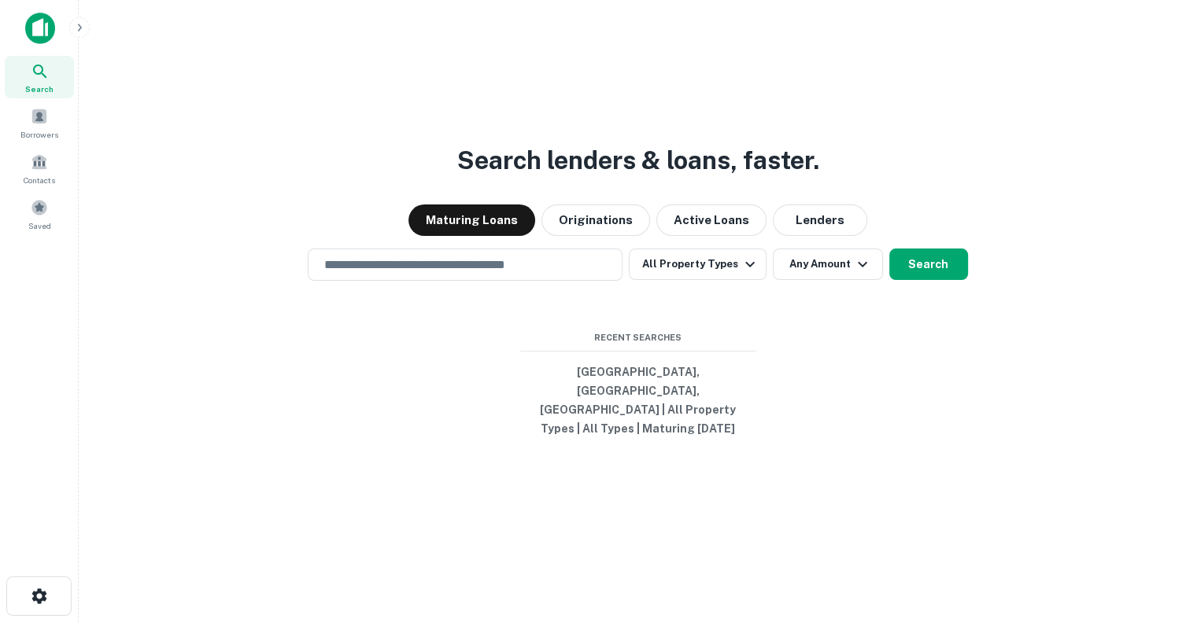
click at [34, 21] on img at bounding box center [40, 28] width 30 height 31
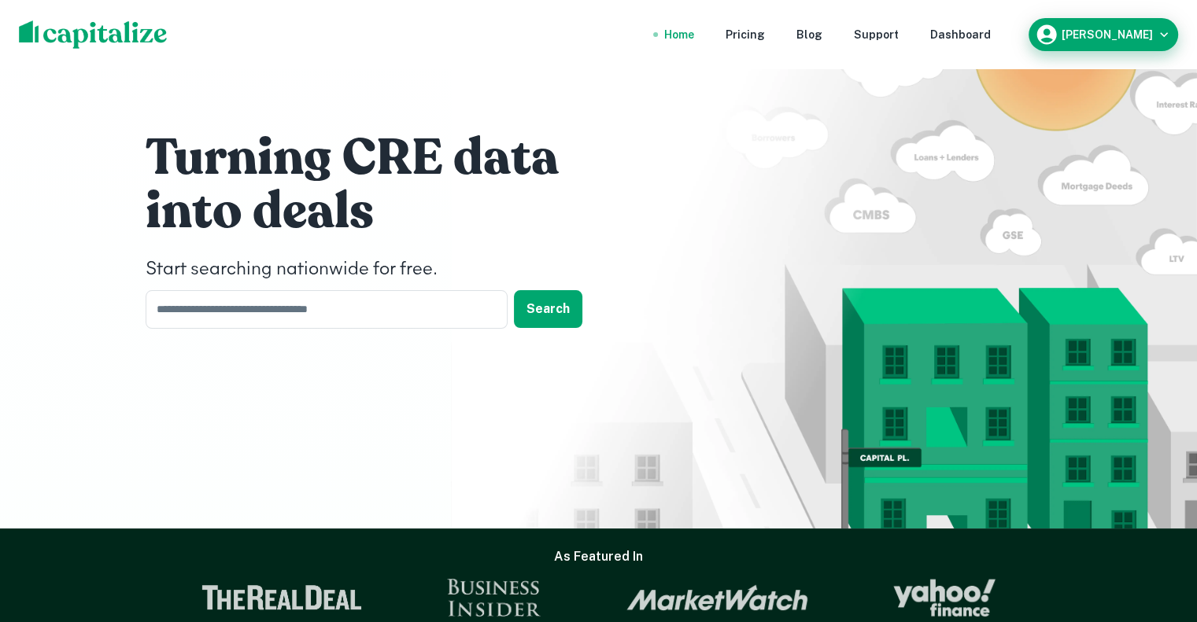
click at [1133, 23] on div "Stefano Sangiacomo" at bounding box center [1103, 35] width 137 height 24
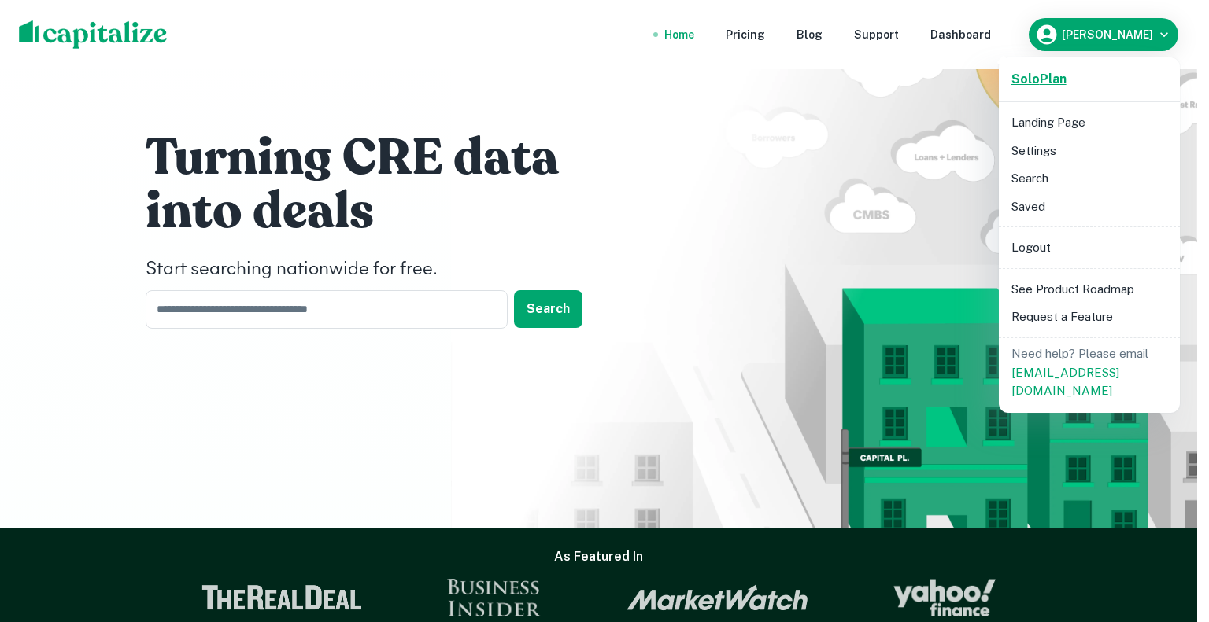
click at [1044, 79] on strong "Solo Plan" at bounding box center [1038, 79] width 55 height 15
click at [1074, 34] on div at bounding box center [604, 311] width 1209 height 622
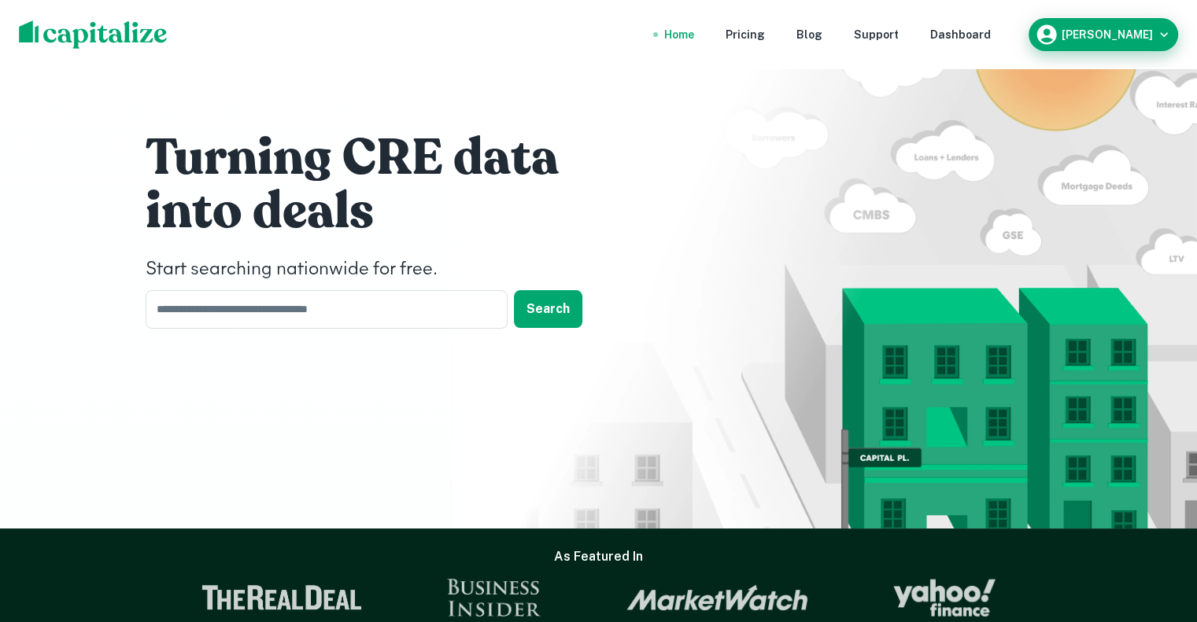
click at [1078, 34] on h6 "Stefano Sangiacomo" at bounding box center [1107, 34] width 91 height 11
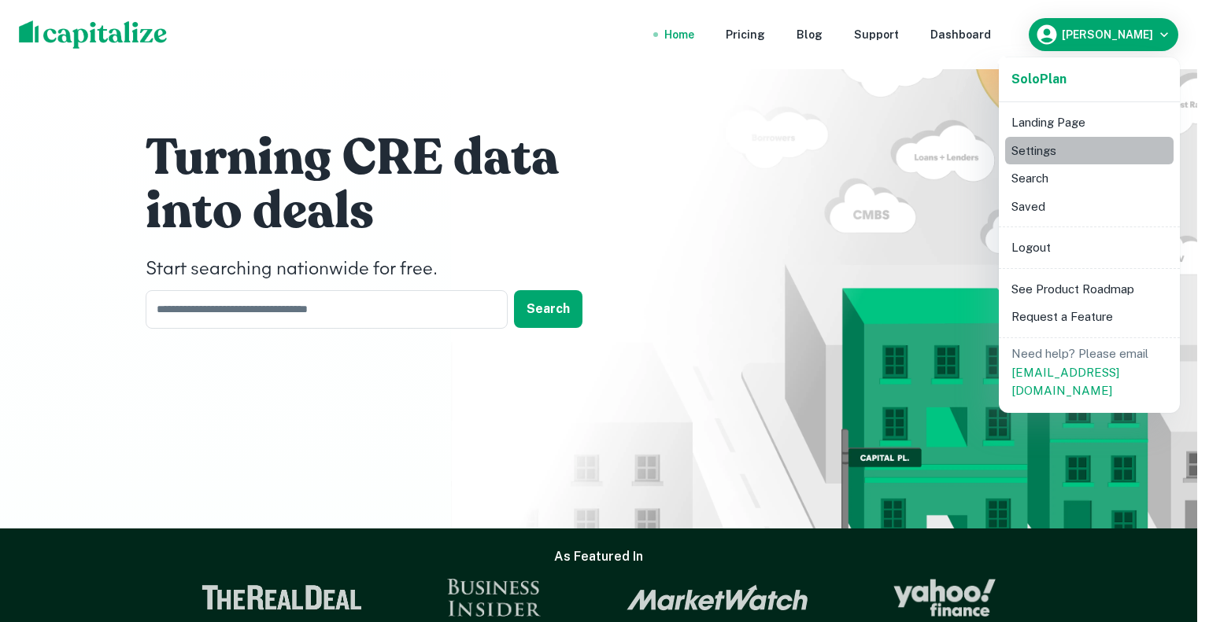
click at [1040, 141] on li "Settings" at bounding box center [1089, 151] width 168 height 28
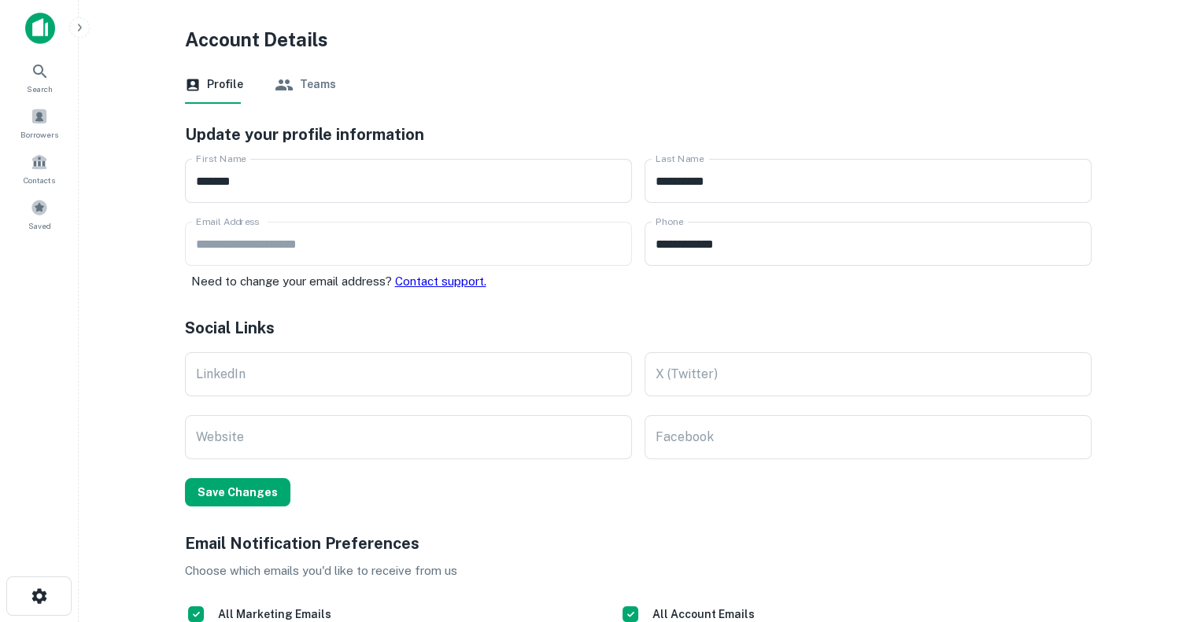
click at [321, 87] on button "Teams" at bounding box center [305, 85] width 61 height 38
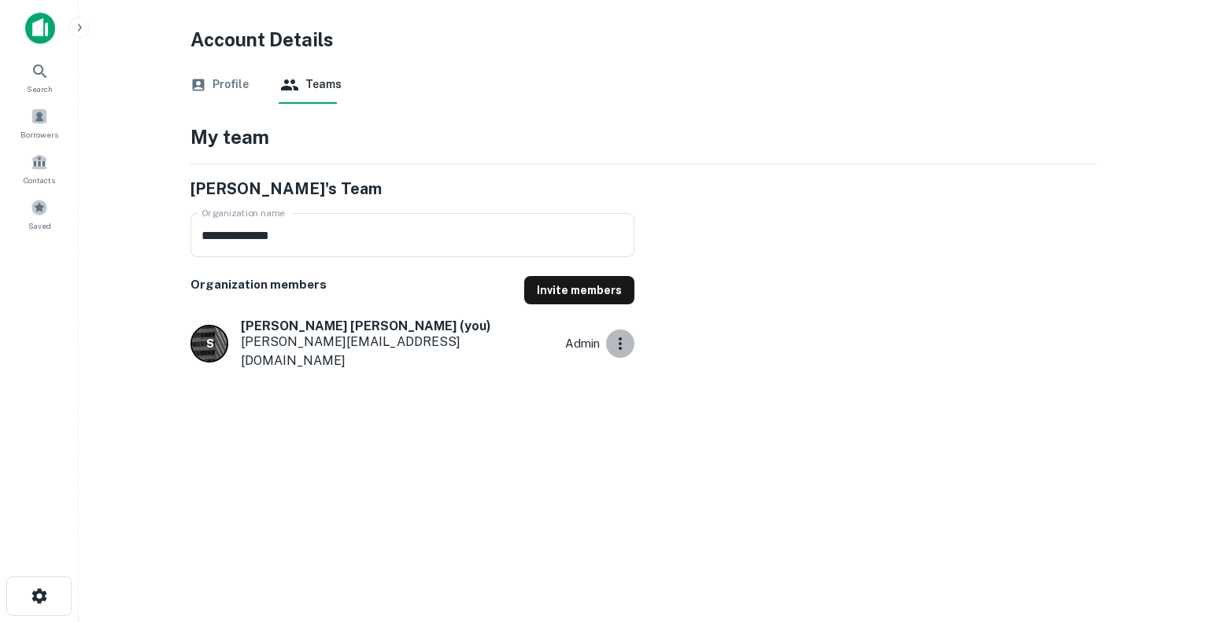
click at [630, 337] on button "button" at bounding box center [620, 344] width 28 height 28
click at [234, 443] on main "**********" at bounding box center [644, 311] width 1130 height 622
click at [309, 327] on strong "Stefano Sangiacomo (you)" at bounding box center [366, 326] width 250 height 15
click at [620, 338] on icon "button" at bounding box center [620, 344] width 3 height 13
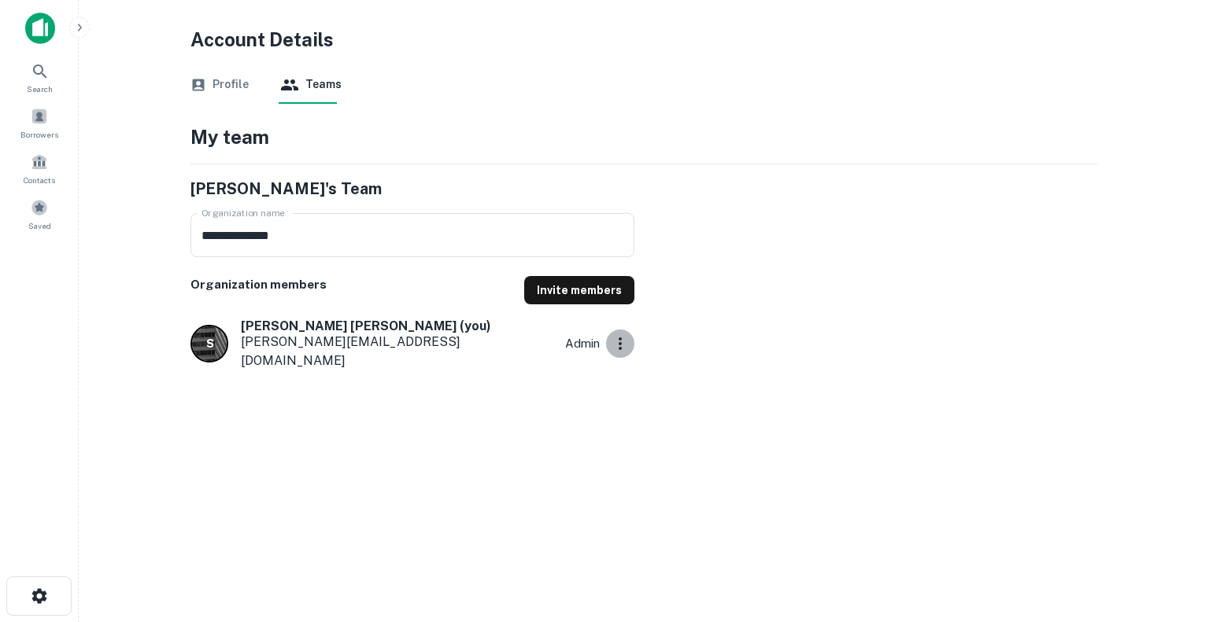
click at [620, 338] on icon "button" at bounding box center [620, 344] width 3 height 13
click at [232, 90] on button "Profile" at bounding box center [219, 85] width 58 height 38
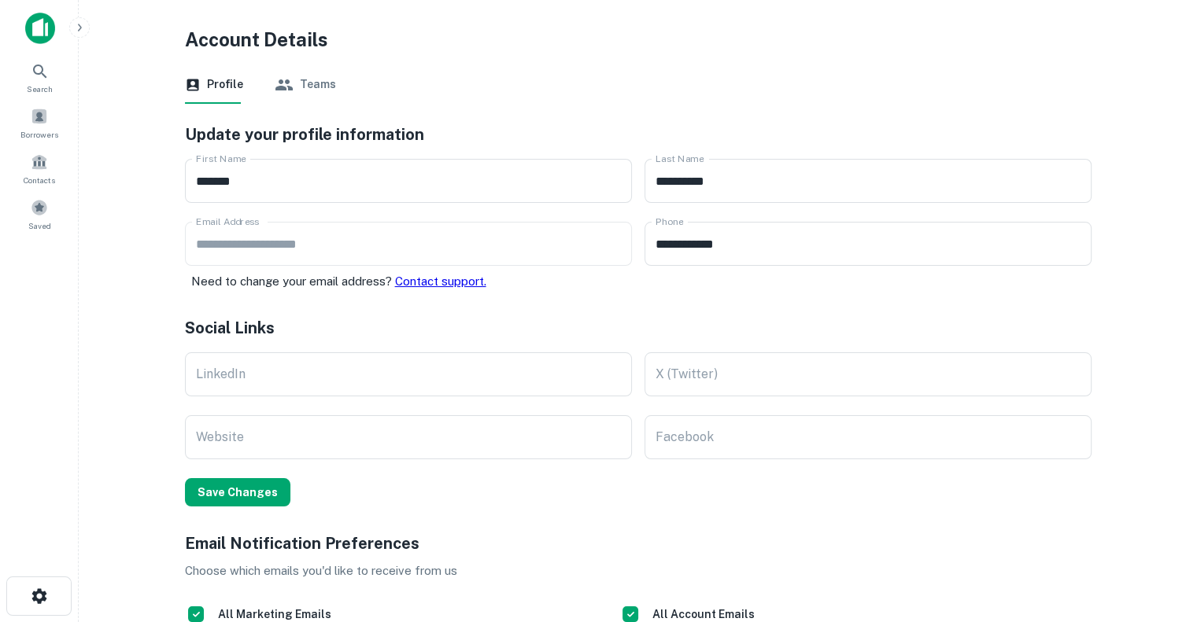
click at [22, 33] on div at bounding box center [39, 34] width 79 height 43
